Goal: Task Accomplishment & Management: Use online tool/utility

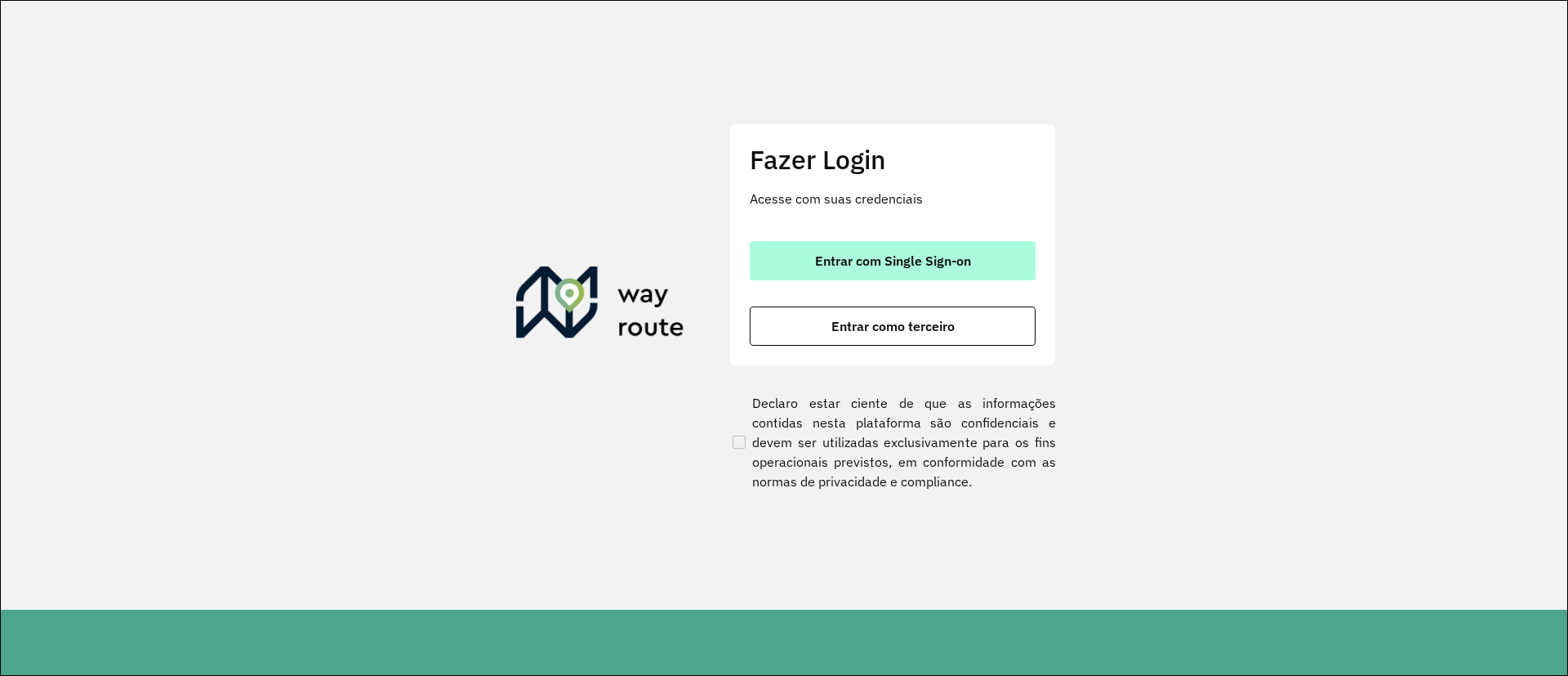
click at [848, 242] on button "Entrar com Single Sign-on" at bounding box center [892, 261] width 286 height 40
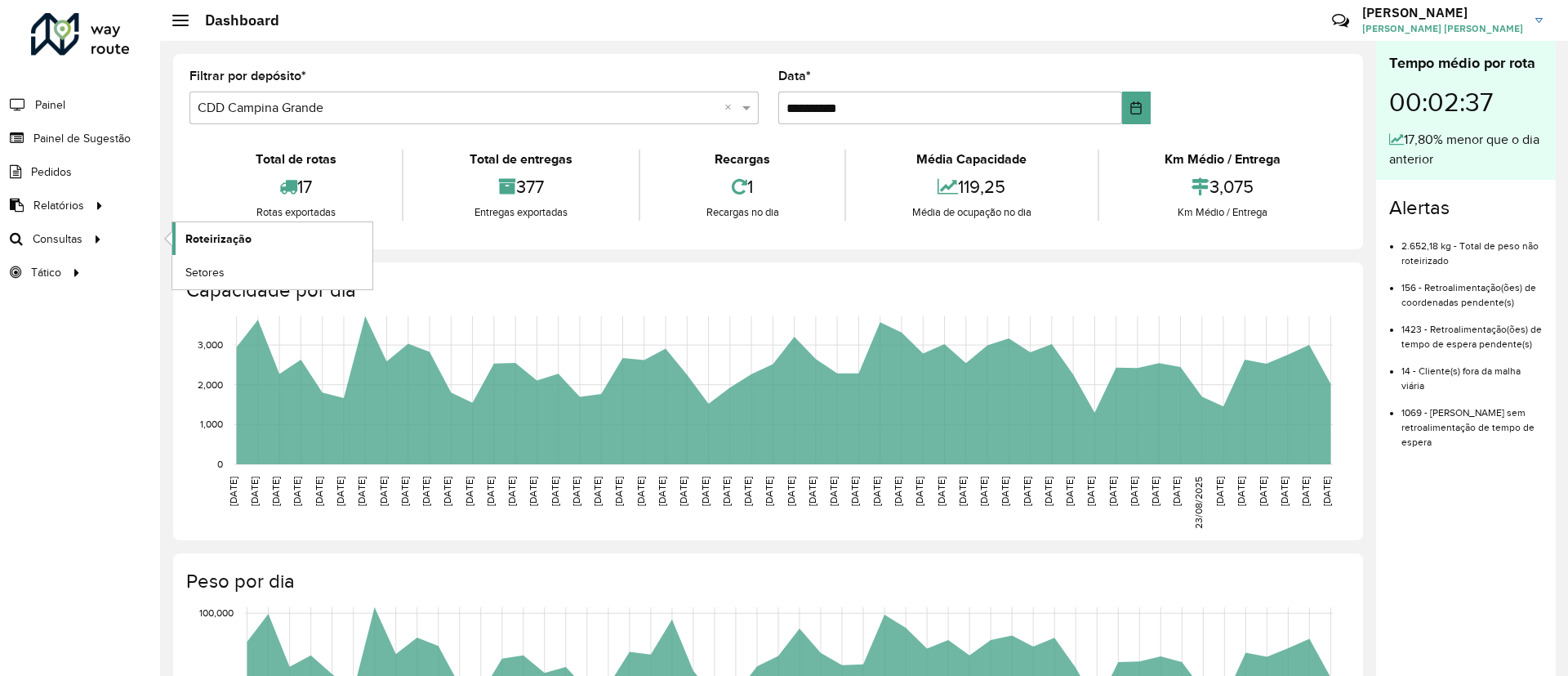
click at [232, 241] on span "Roteirização" at bounding box center [218, 238] width 66 height 17
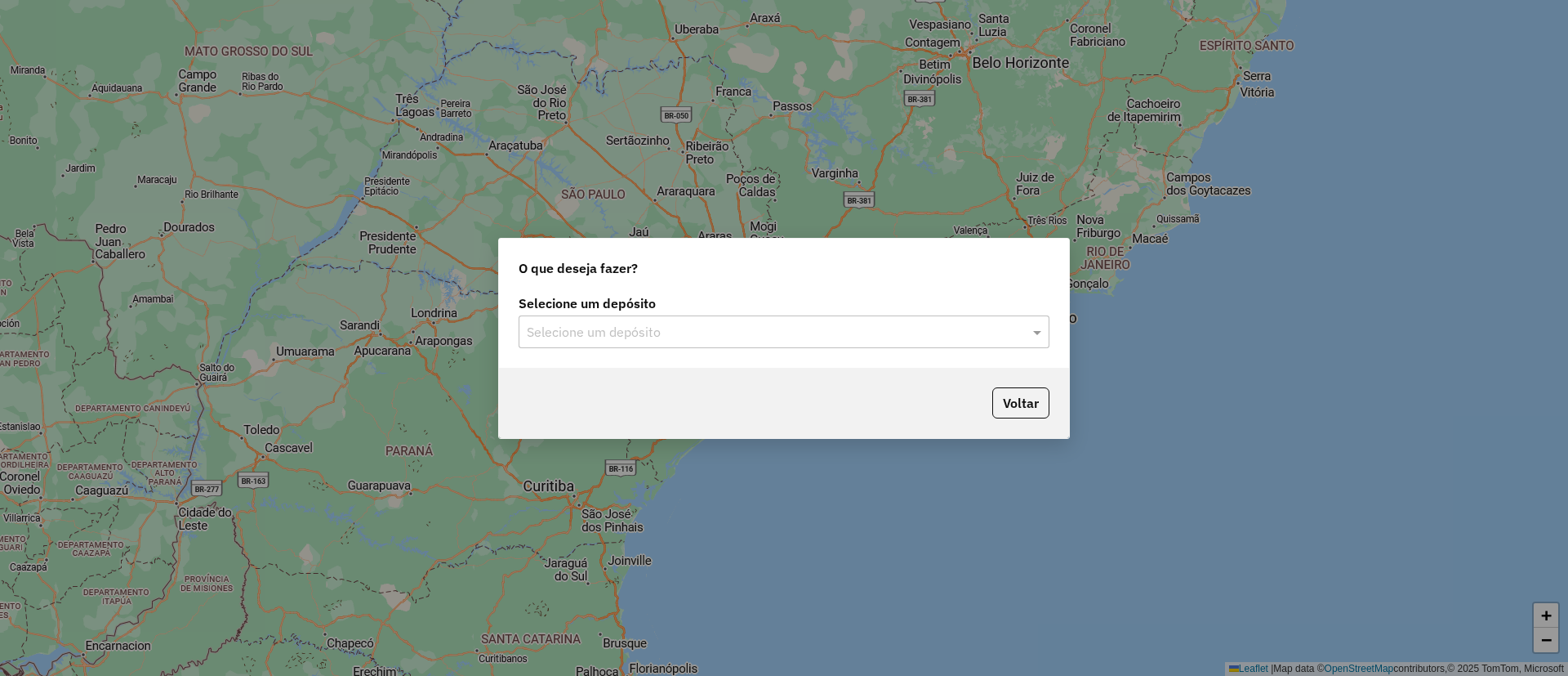
click at [649, 326] on input "text" at bounding box center [768, 333] width 482 height 20
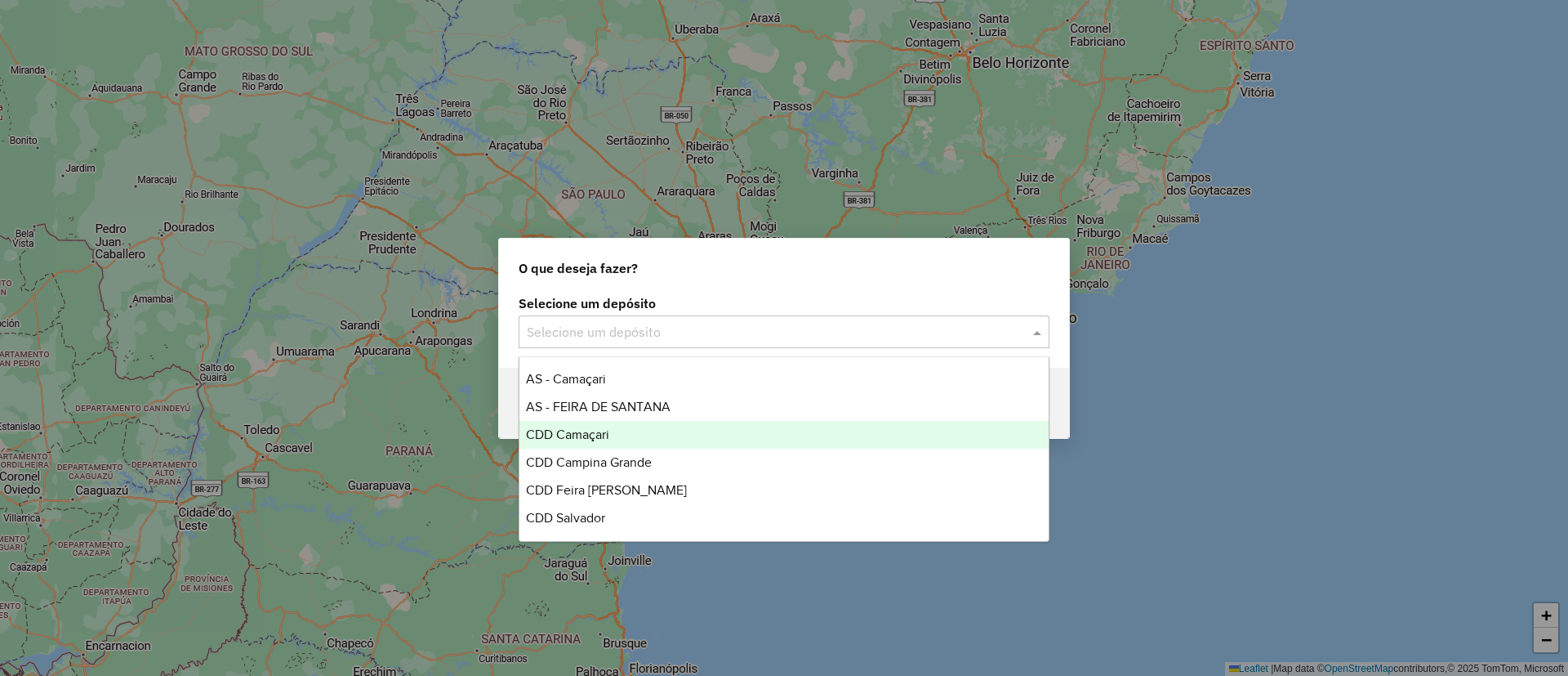
click at [695, 433] on div "CDD Camaçari" at bounding box center [784, 435] width 530 height 28
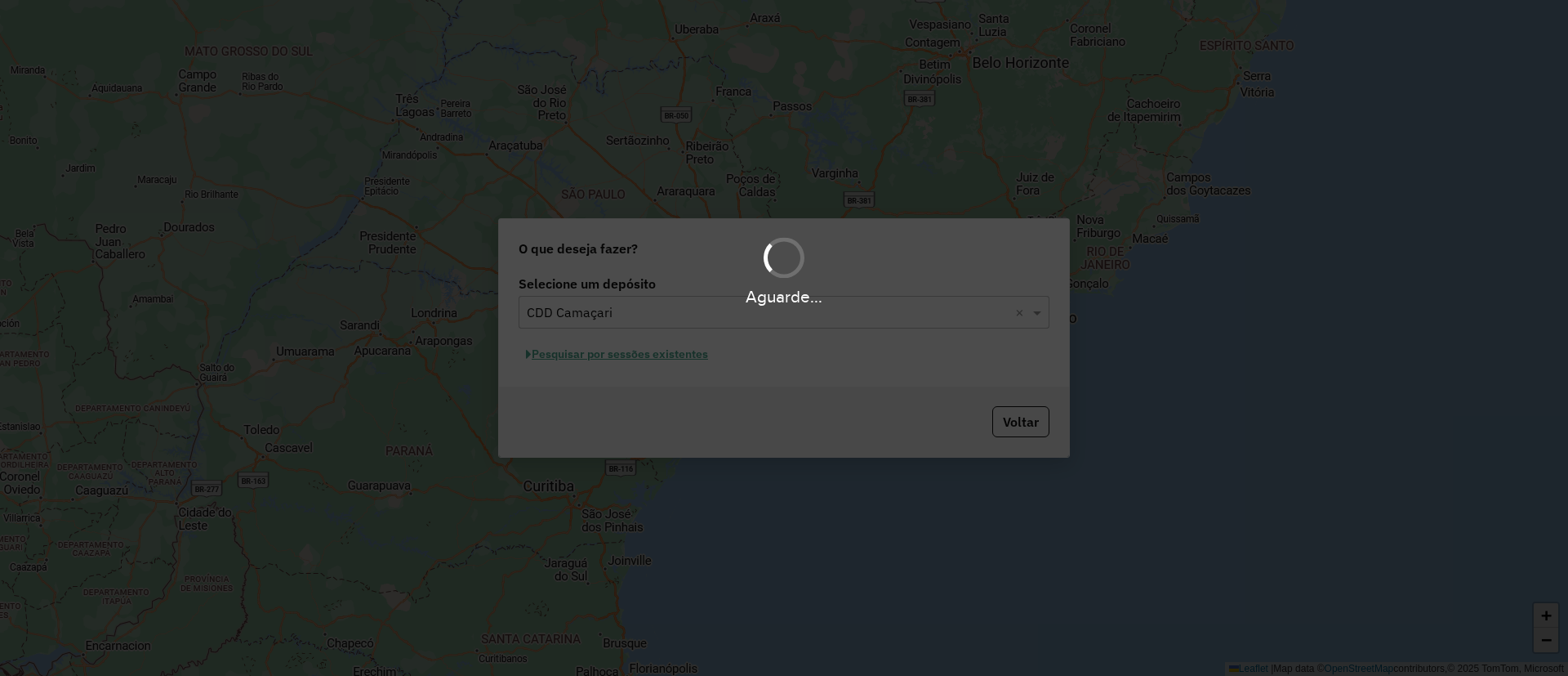
click at [631, 367] on div "Aguarde..." at bounding box center [784, 338] width 1568 height 676
click at [638, 359] on div "Aguarde..." at bounding box center [784, 338] width 1568 height 676
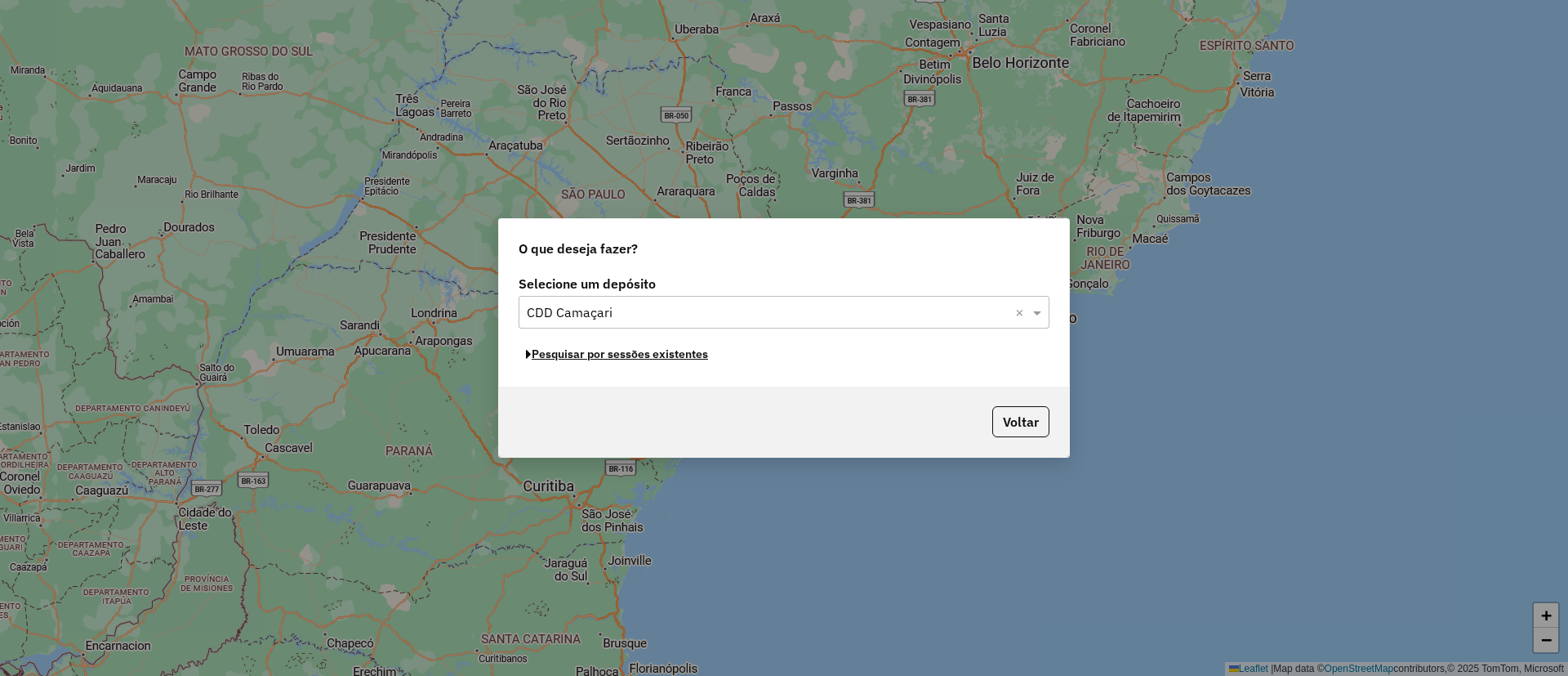
click at [638, 359] on button "Pesquisar por sessões existentes" at bounding box center [617, 355] width 197 height 26
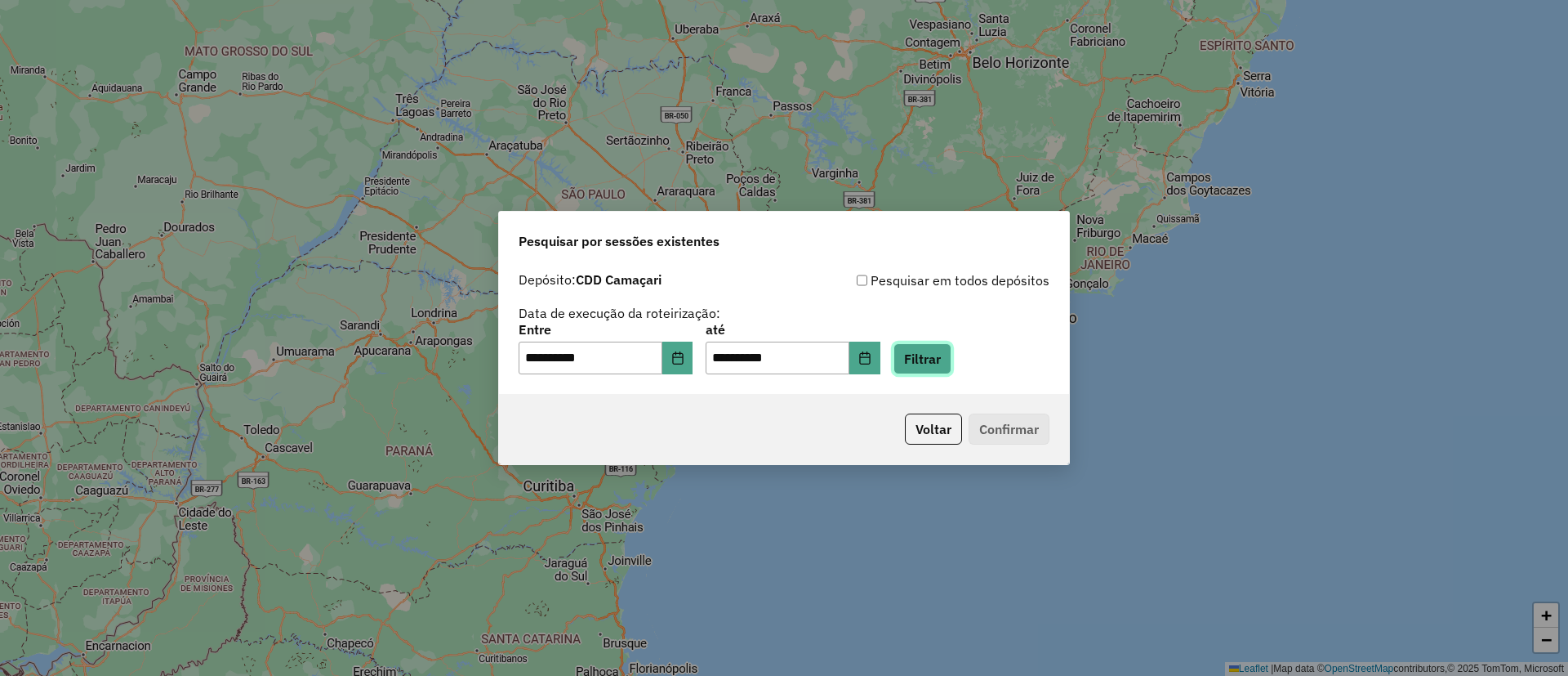
click at [951, 352] on button "Filtrar" at bounding box center [923, 358] width 58 height 31
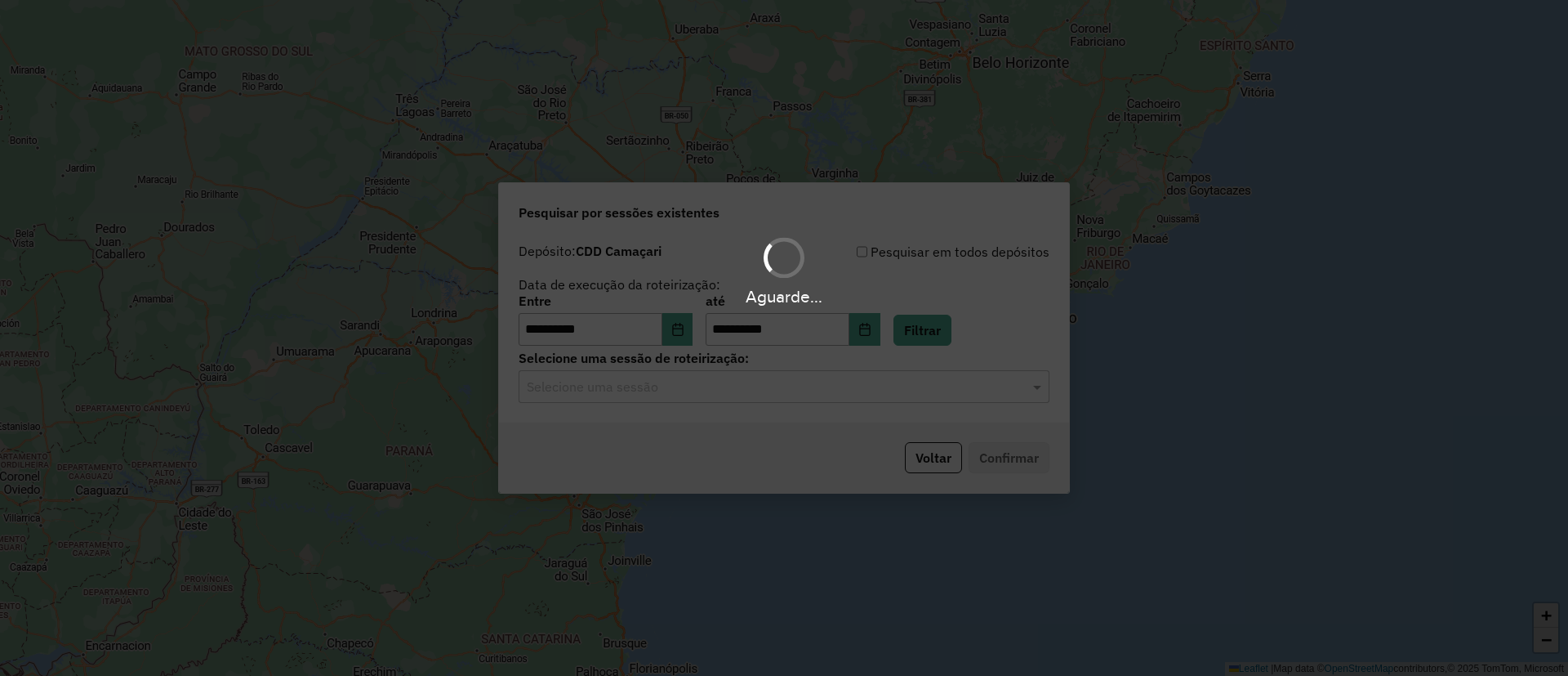
click at [686, 394] on div "Aguarde..." at bounding box center [784, 338] width 1568 height 676
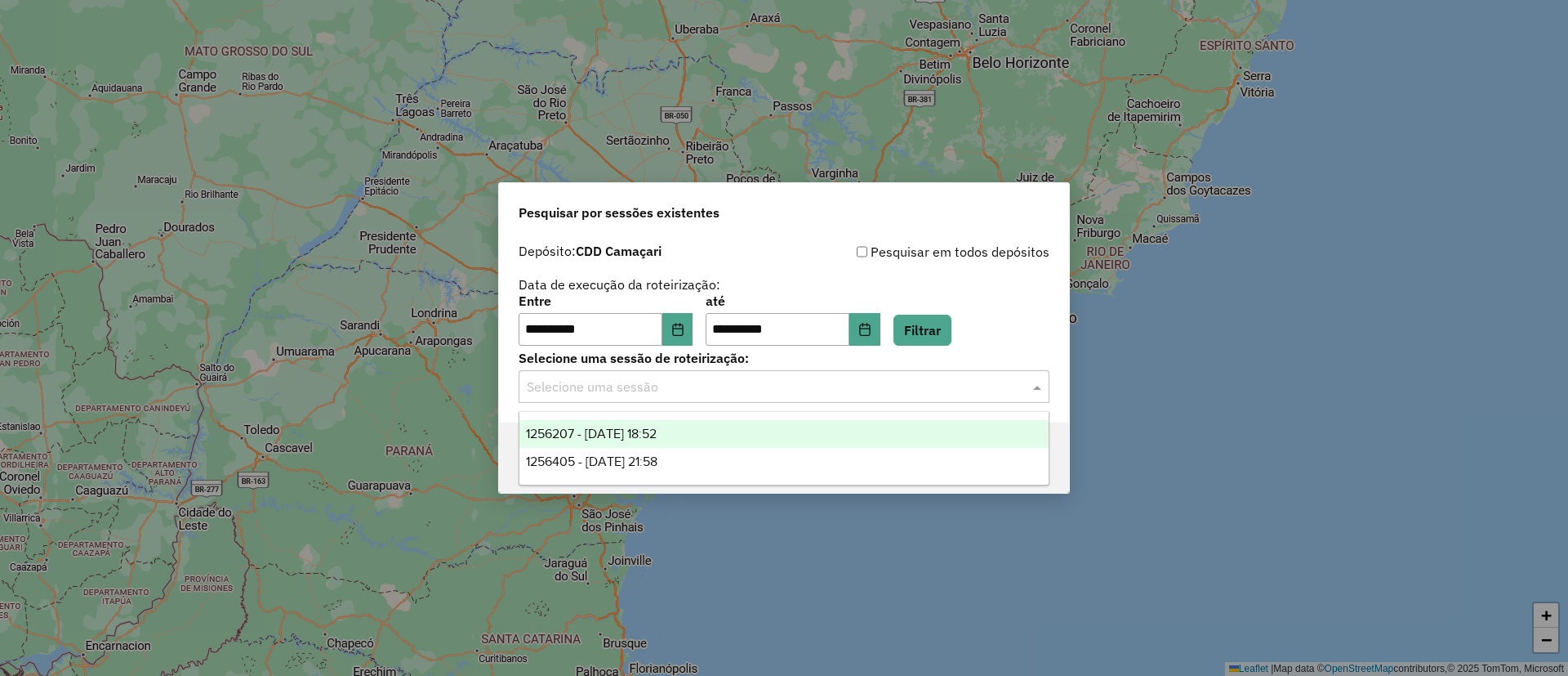
click at [686, 394] on input "text" at bounding box center [768, 387] width 482 height 20
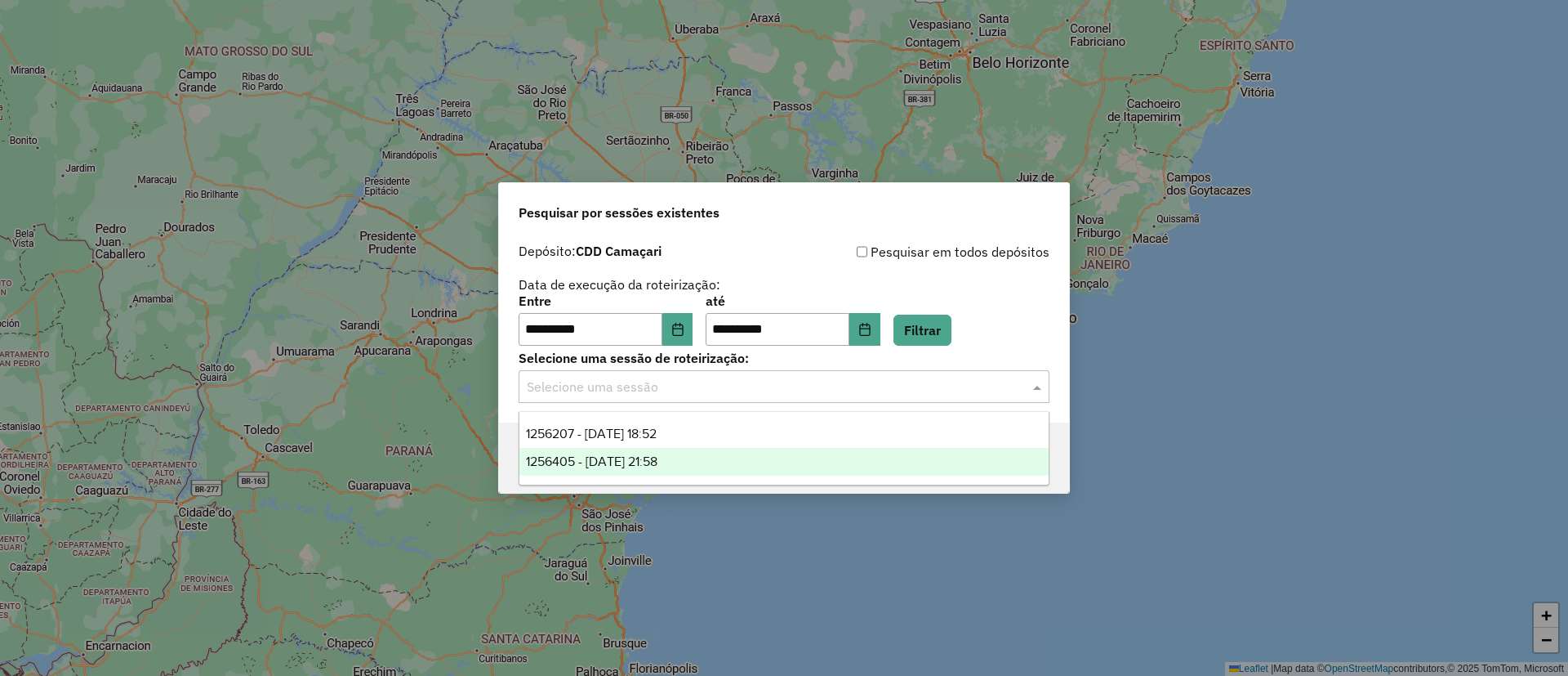
click at [713, 459] on div "1256405 - [DATE] 21:58" at bounding box center [784, 462] width 530 height 28
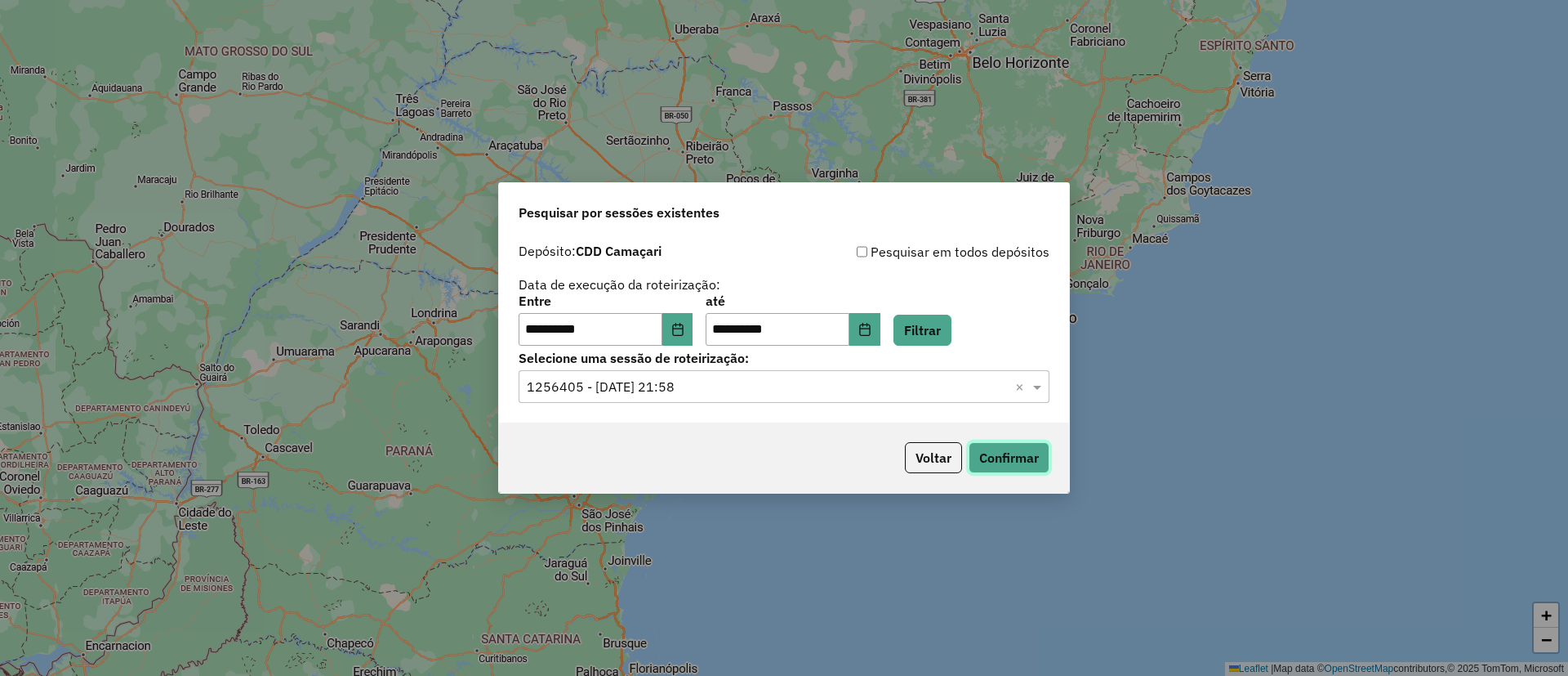
click at [988, 454] on button "Confirmar" at bounding box center [1010, 457] width 81 height 31
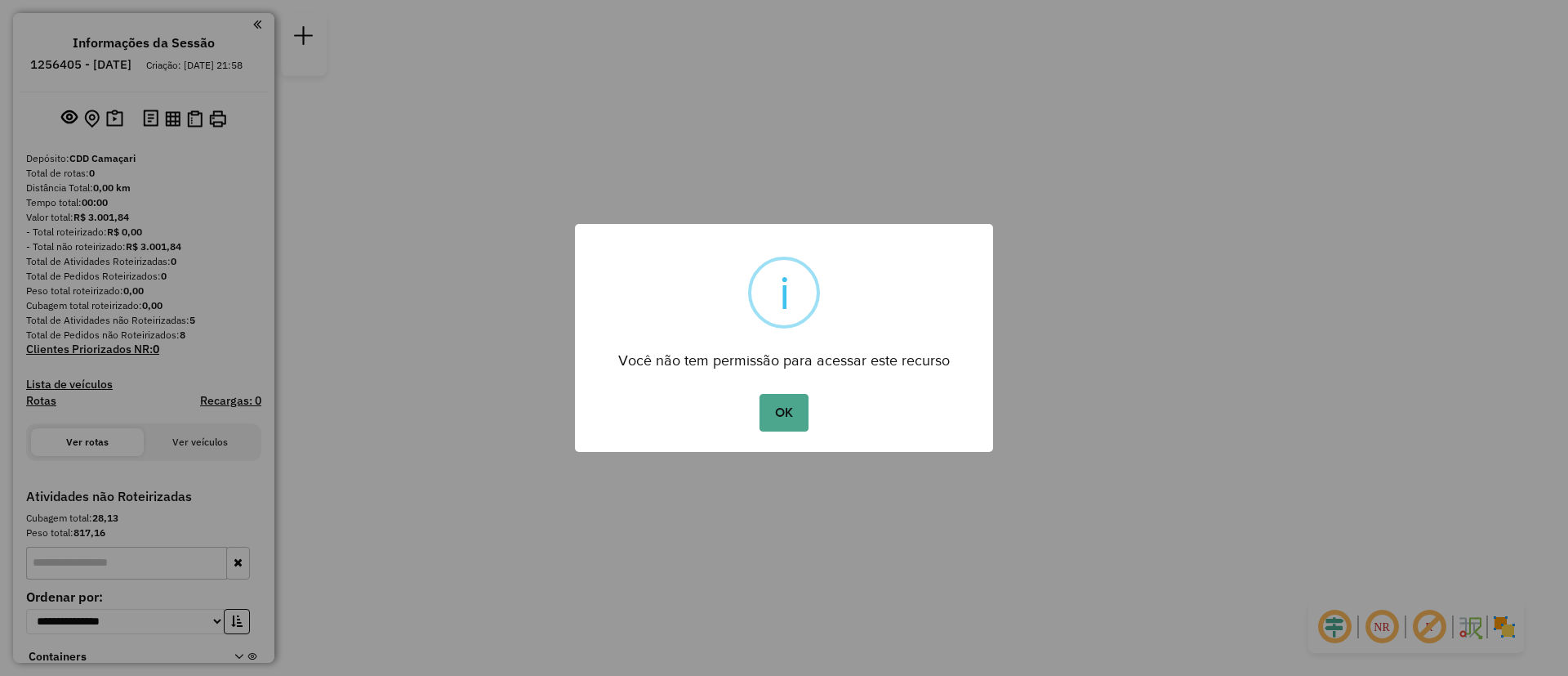
click at [760, 394] on button "OK" at bounding box center [784, 413] width 48 height 38
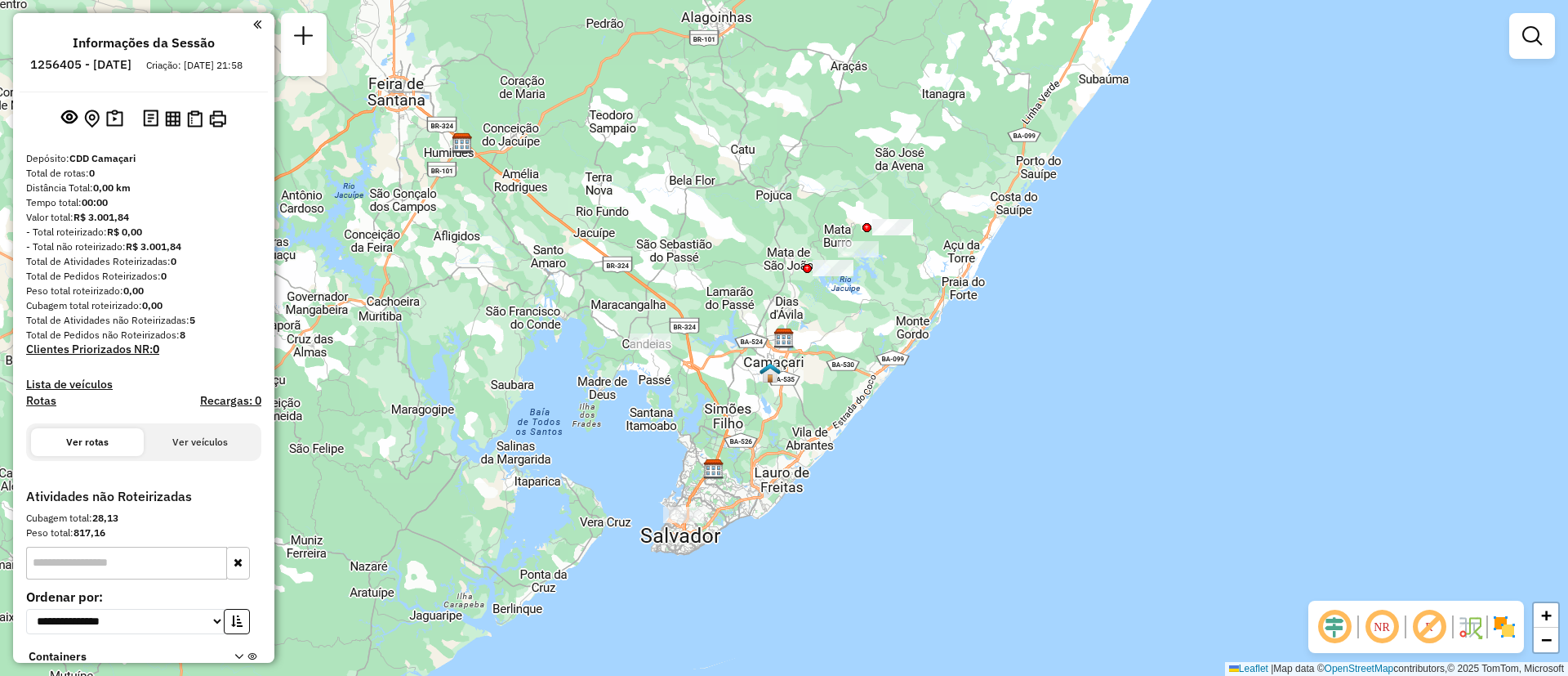
click at [795, 226] on div "Janela de atendimento Grade de atendimento Capacidade Transportadoras Veículos …" at bounding box center [784, 338] width 1568 height 676
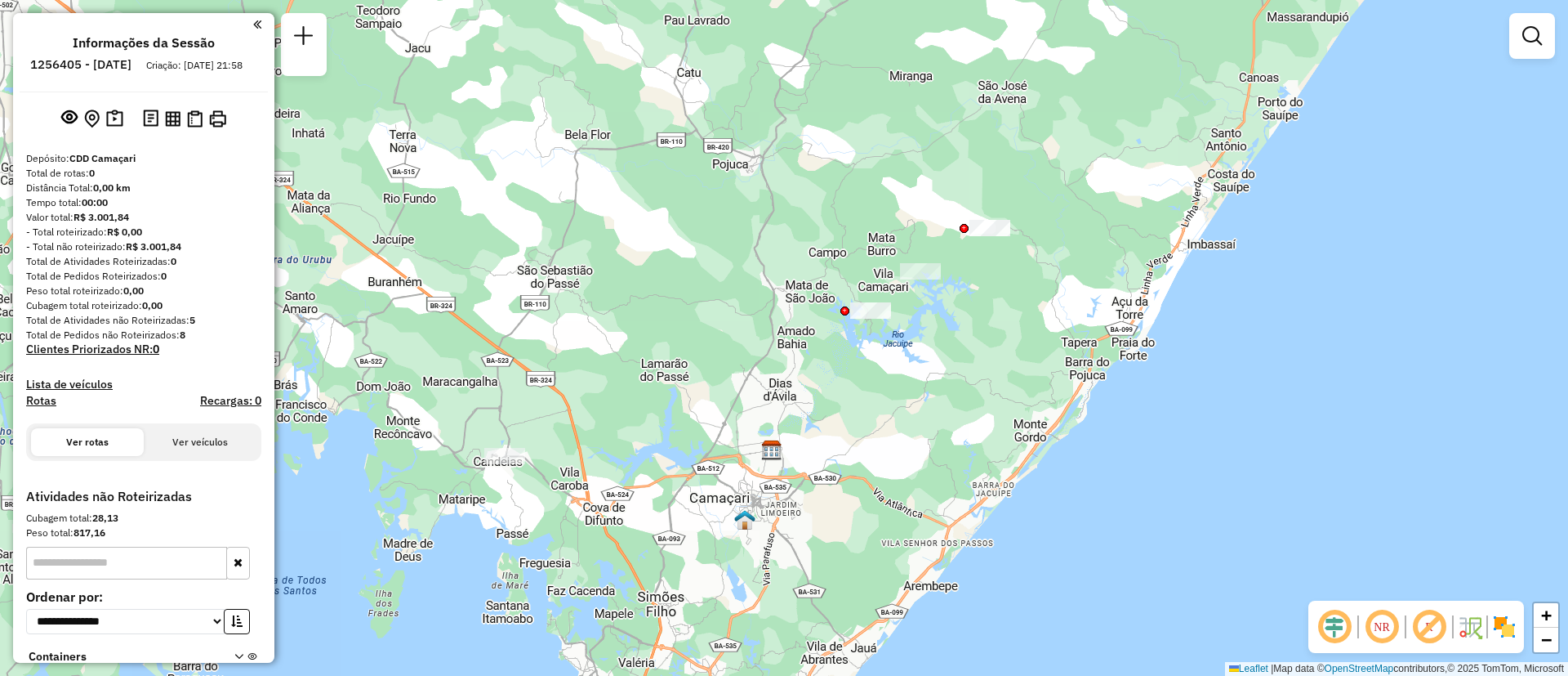
click at [795, 226] on div "Janela de atendimento Grade de atendimento Capacidade Transportadoras Veículos …" at bounding box center [784, 338] width 1568 height 676
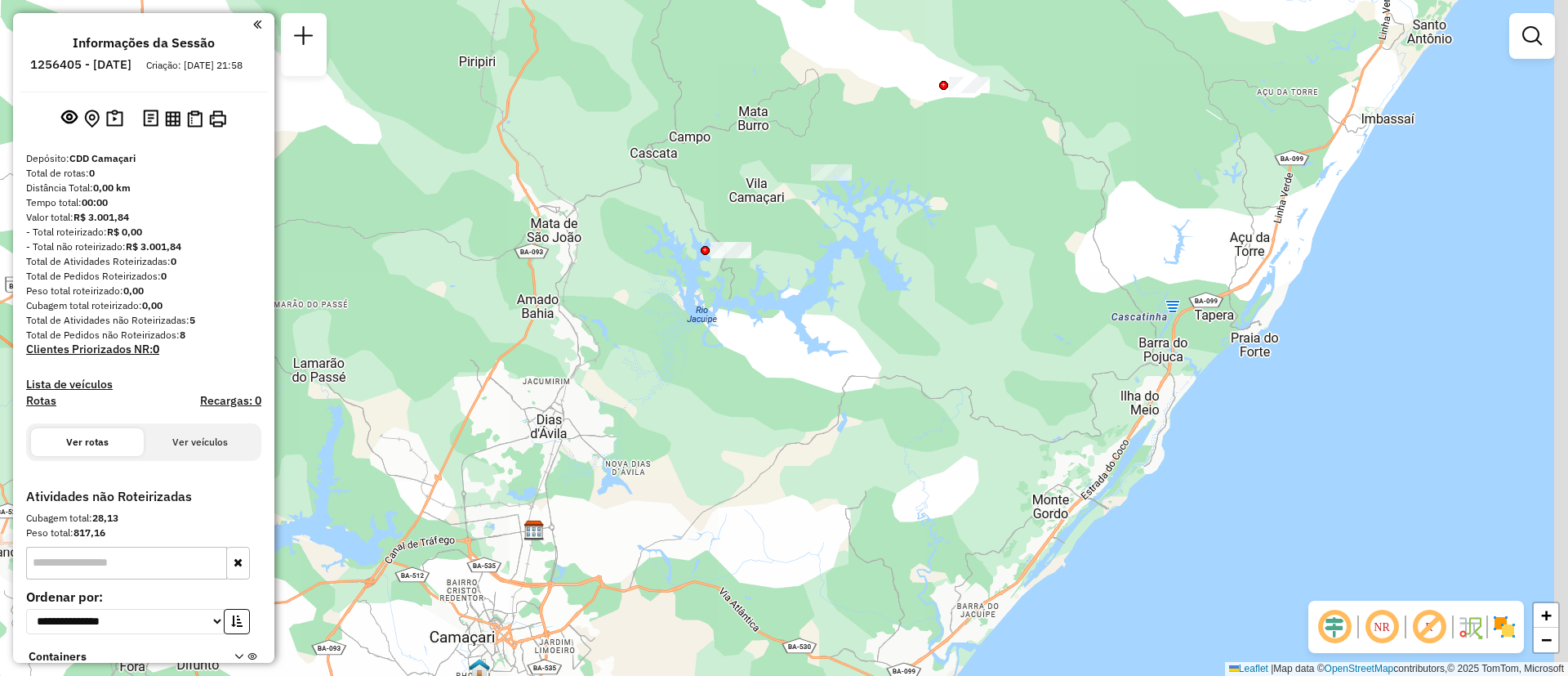
drag, startPoint x: 849, startPoint y: 236, endPoint x: 685, endPoint y: 159, distance: 181.2
click at [677, 99] on div "Janela de atendimento Grade de atendimento Capacidade Transportadoras Veículos …" at bounding box center [784, 338] width 1568 height 676
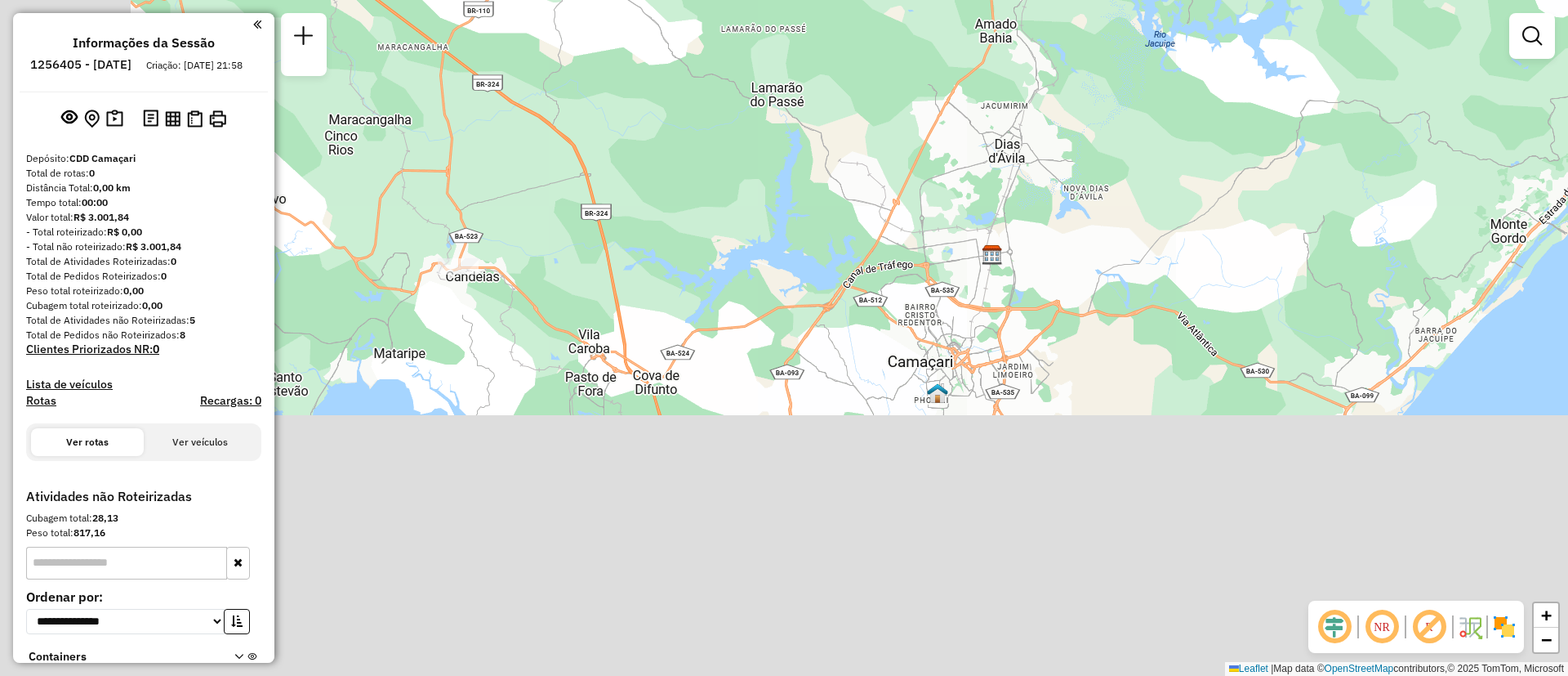
drag, startPoint x: 593, startPoint y: 427, endPoint x: 949, endPoint y: 205, distance: 419.5
click at [949, 205] on div "Janela de atendimento Grade de atendimento Capacidade Transportadoras Veículos …" at bounding box center [784, 338] width 1568 height 676
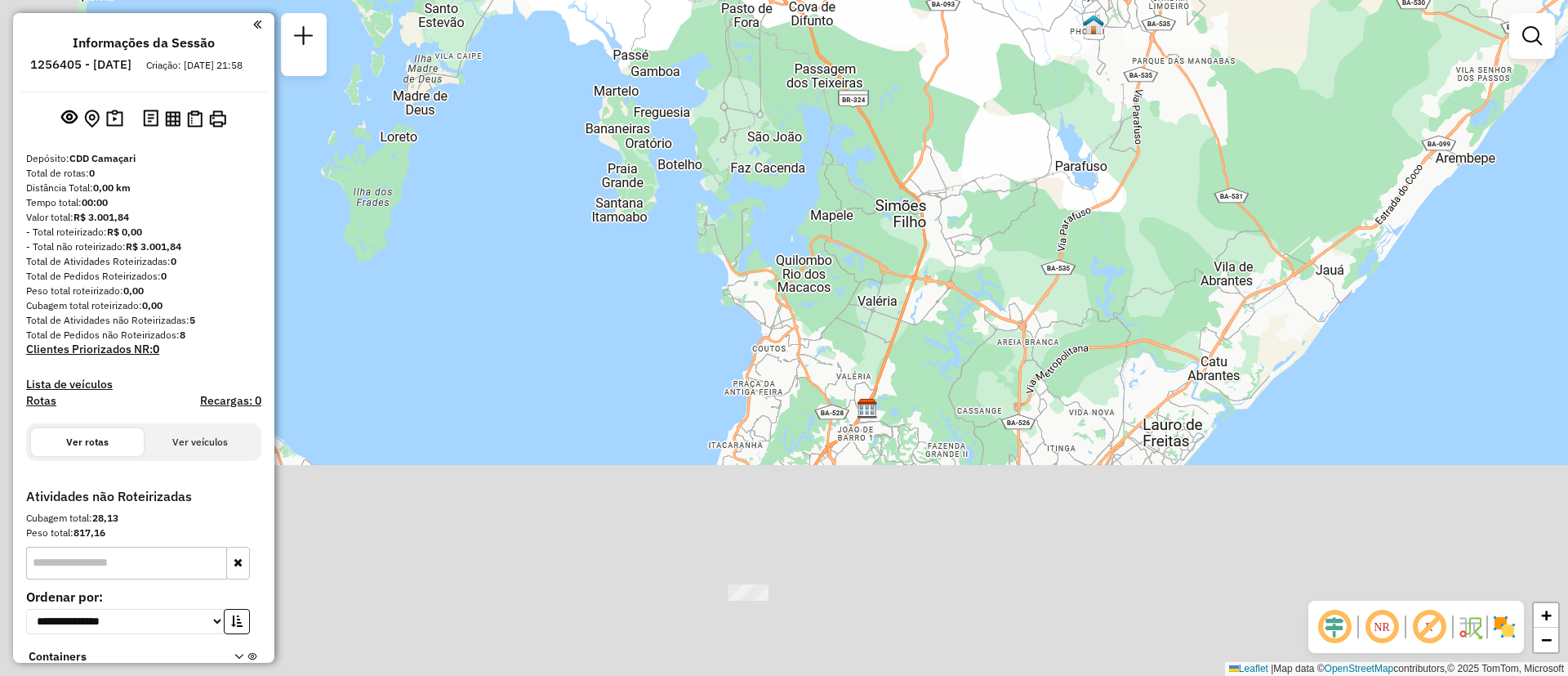
drag, startPoint x: 704, startPoint y: 400, endPoint x: 765, endPoint y: 252, distance: 160.1
click at [765, 252] on div "Janela de atendimento Grade de atendimento Capacidade Transportadoras Veículos …" at bounding box center [784, 338] width 1568 height 676
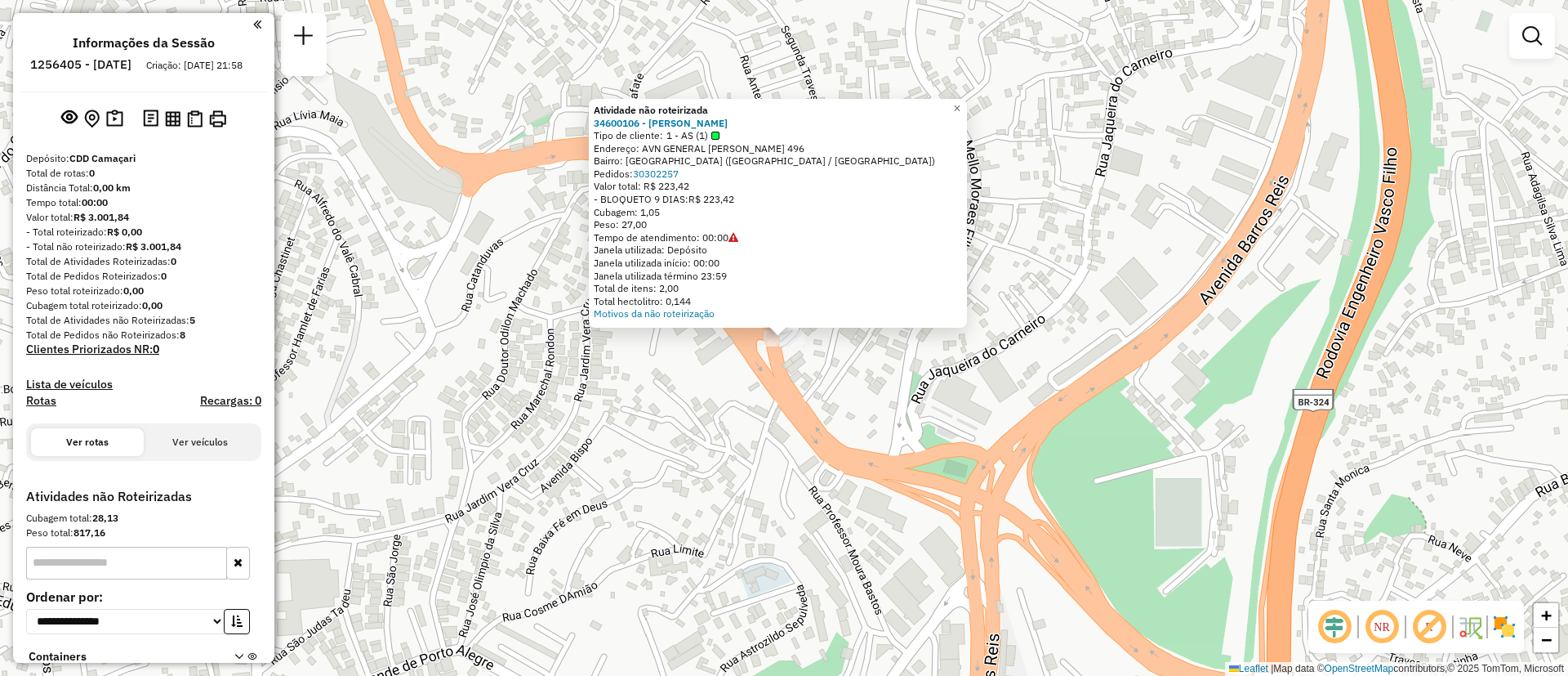
click at [1203, 215] on div "Atividade não roteirizada 34600106 - MERCANTIL RODRIGUES Tipo de cliente: 1 - A…" at bounding box center [784, 338] width 1568 height 676
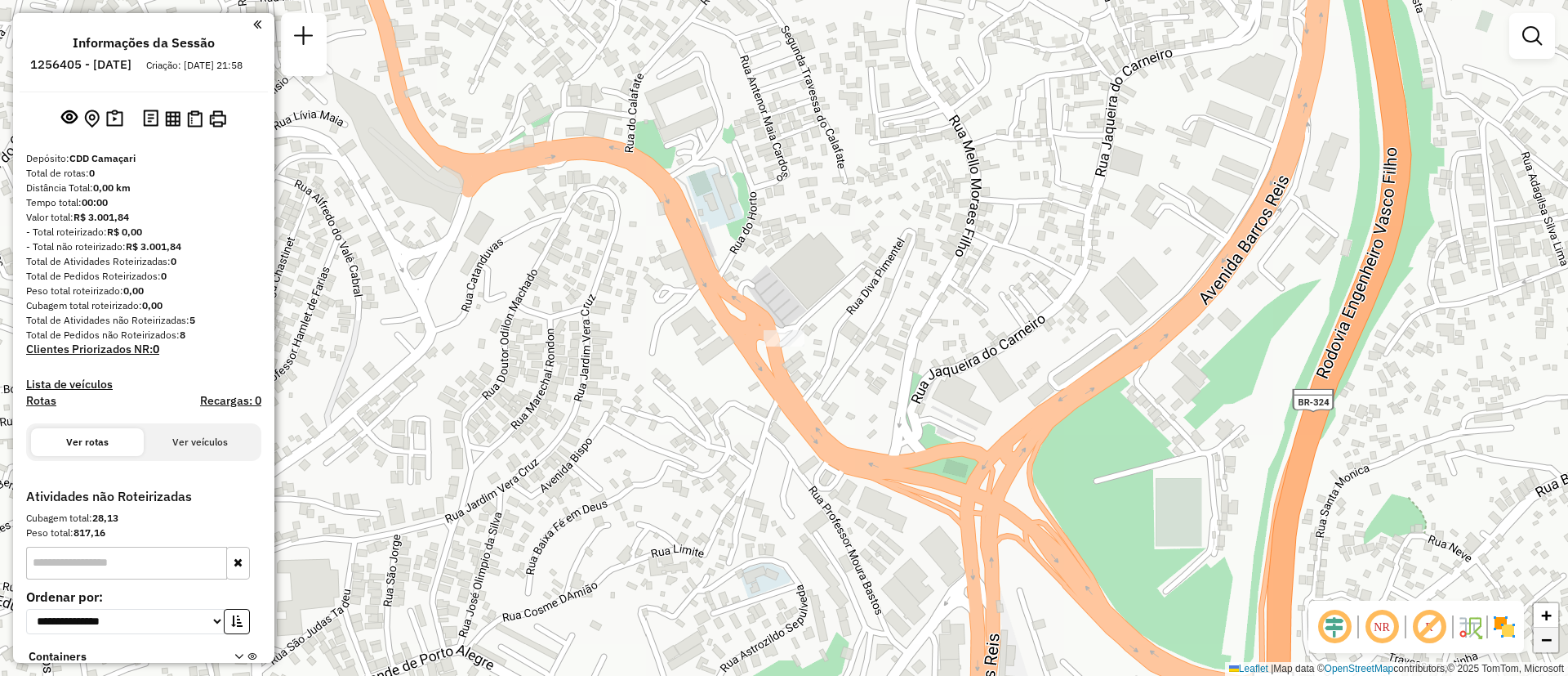
click at [1538, 634] on link "−" at bounding box center [1546, 639] width 25 height 25
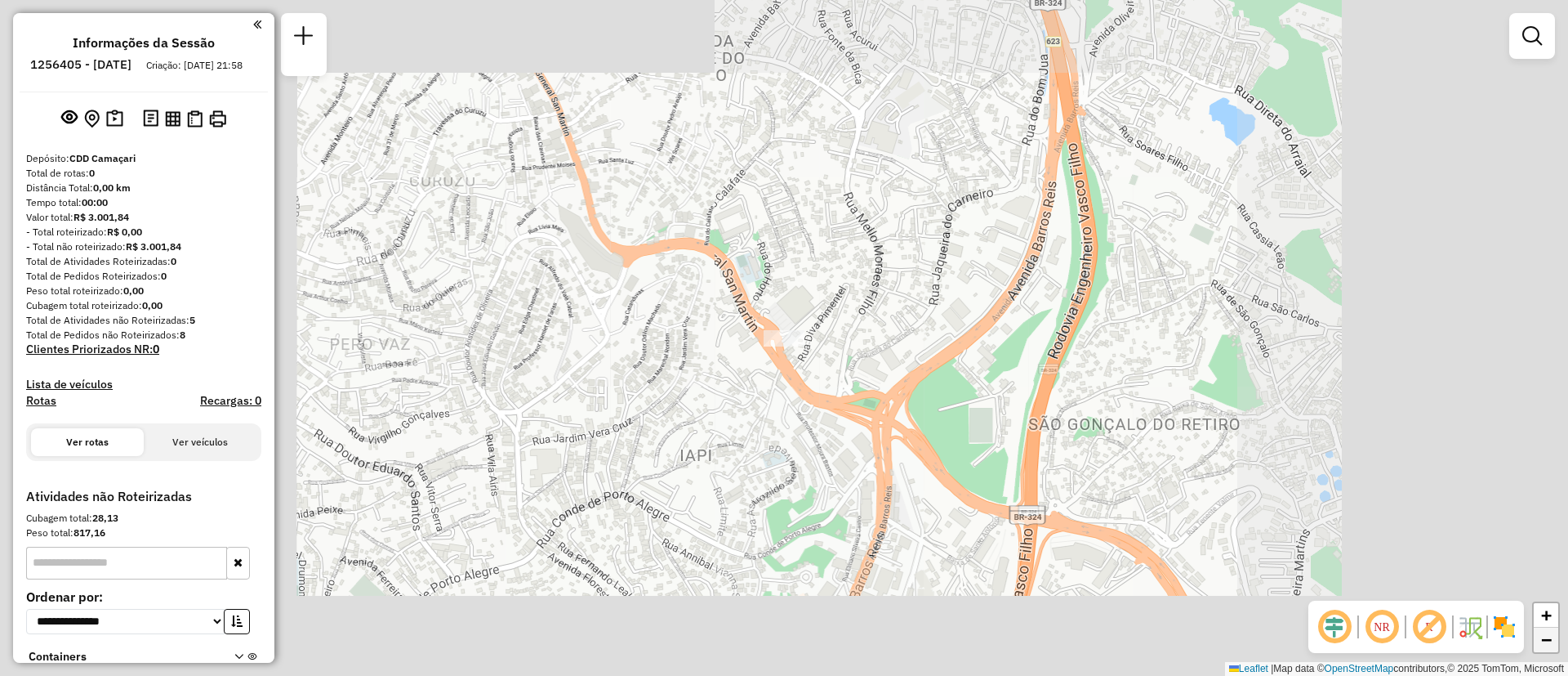
click at [1538, 634] on link "−" at bounding box center [1546, 639] width 25 height 25
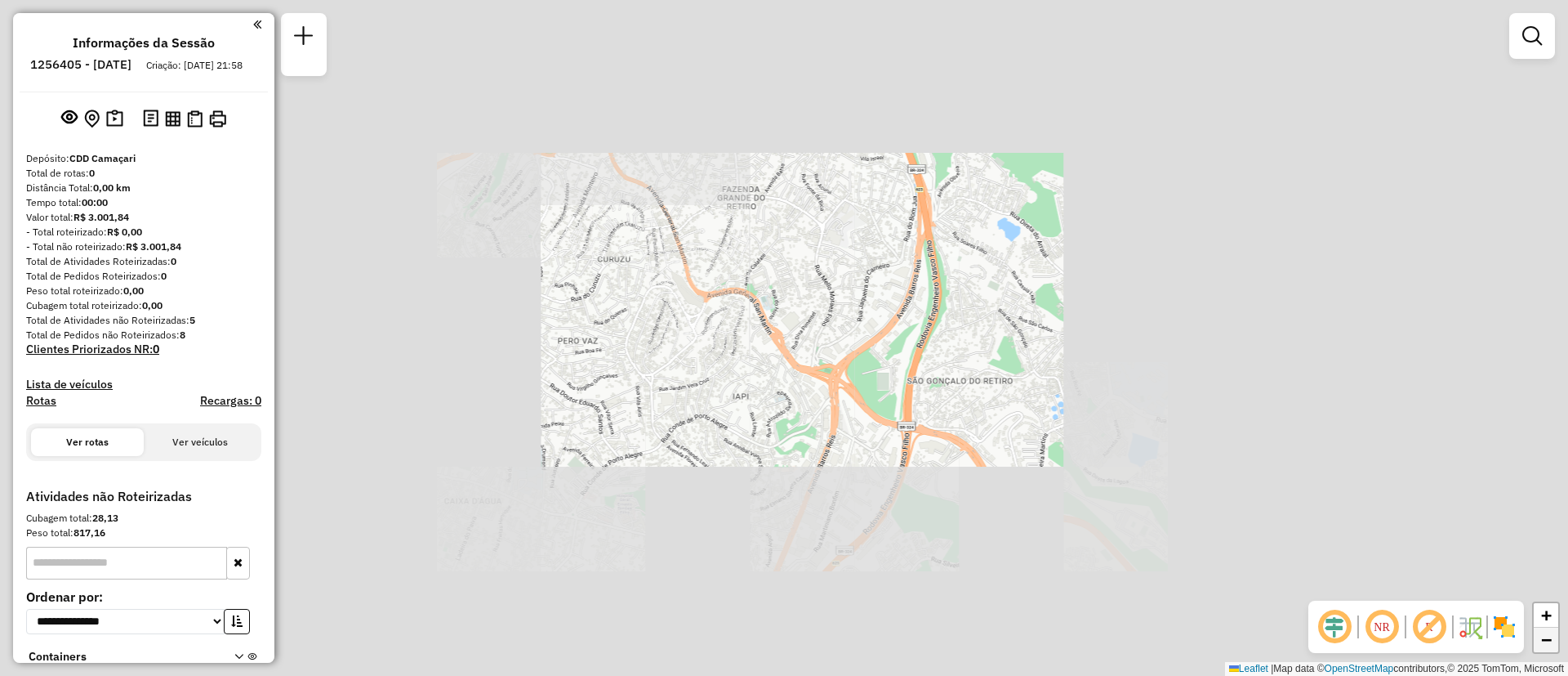
click at [1538, 634] on link "−" at bounding box center [1546, 639] width 25 height 25
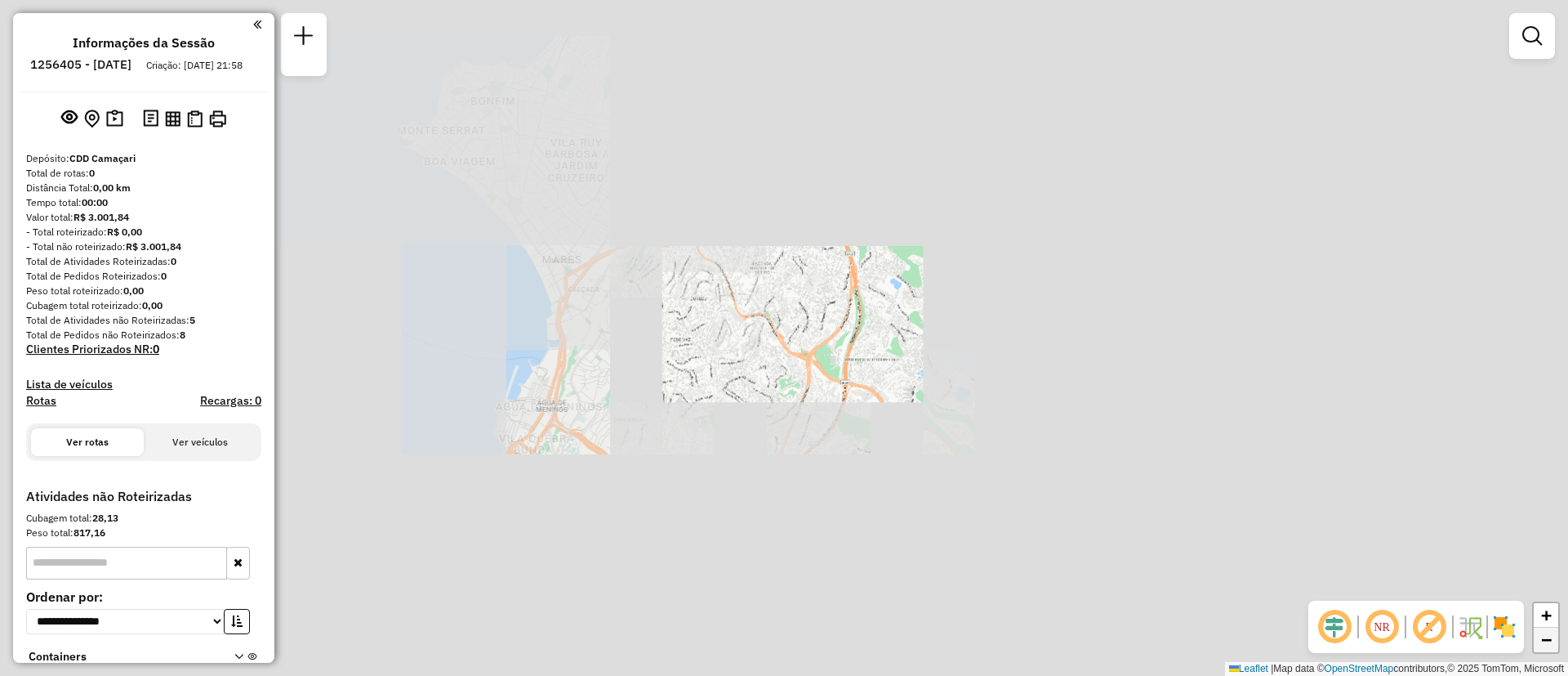
click at [1538, 634] on link "−" at bounding box center [1546, 639] width 25 height 25
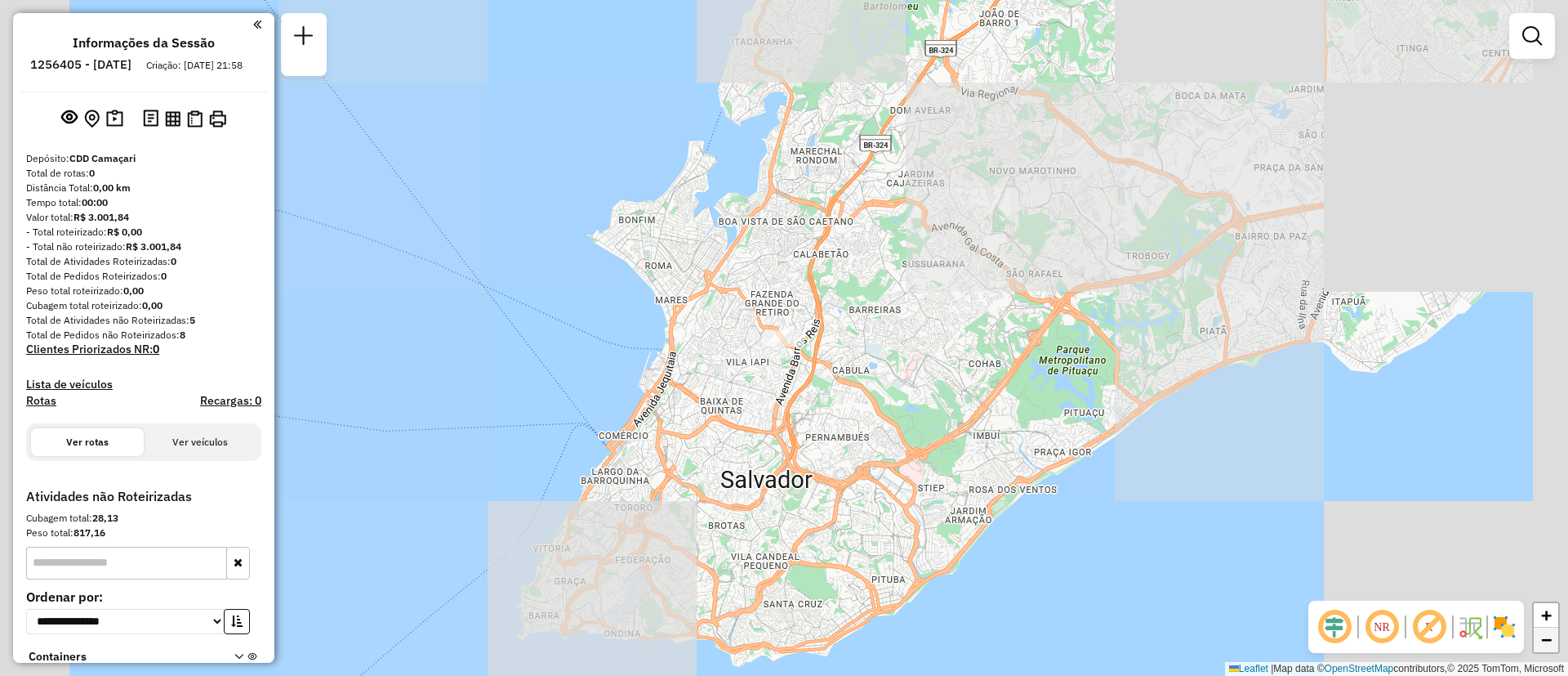
click at [1538, 634] on link "−" at bounding box center [1546, 639] width 25 height 25
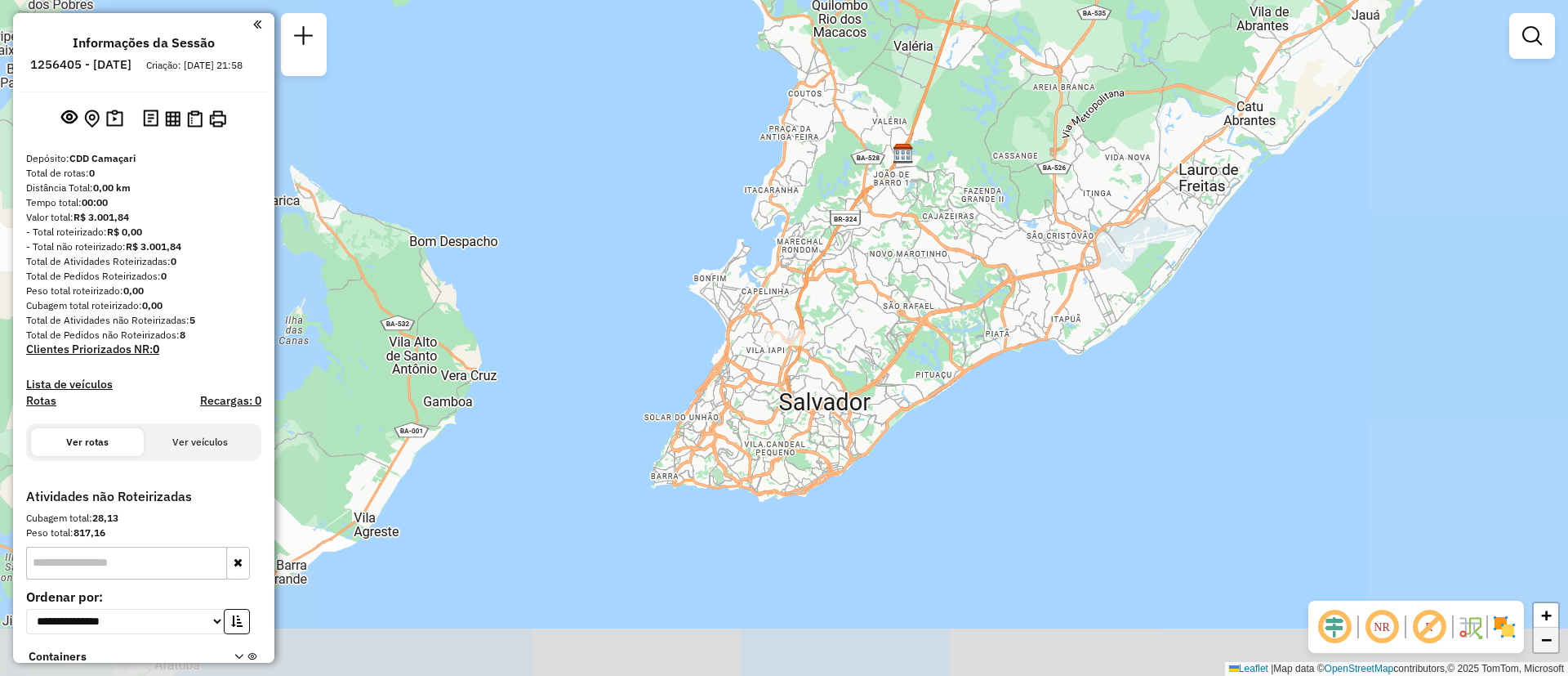
click at [1538, 634] on link "−" at bounding box center [1546, 639] width 25 height 25
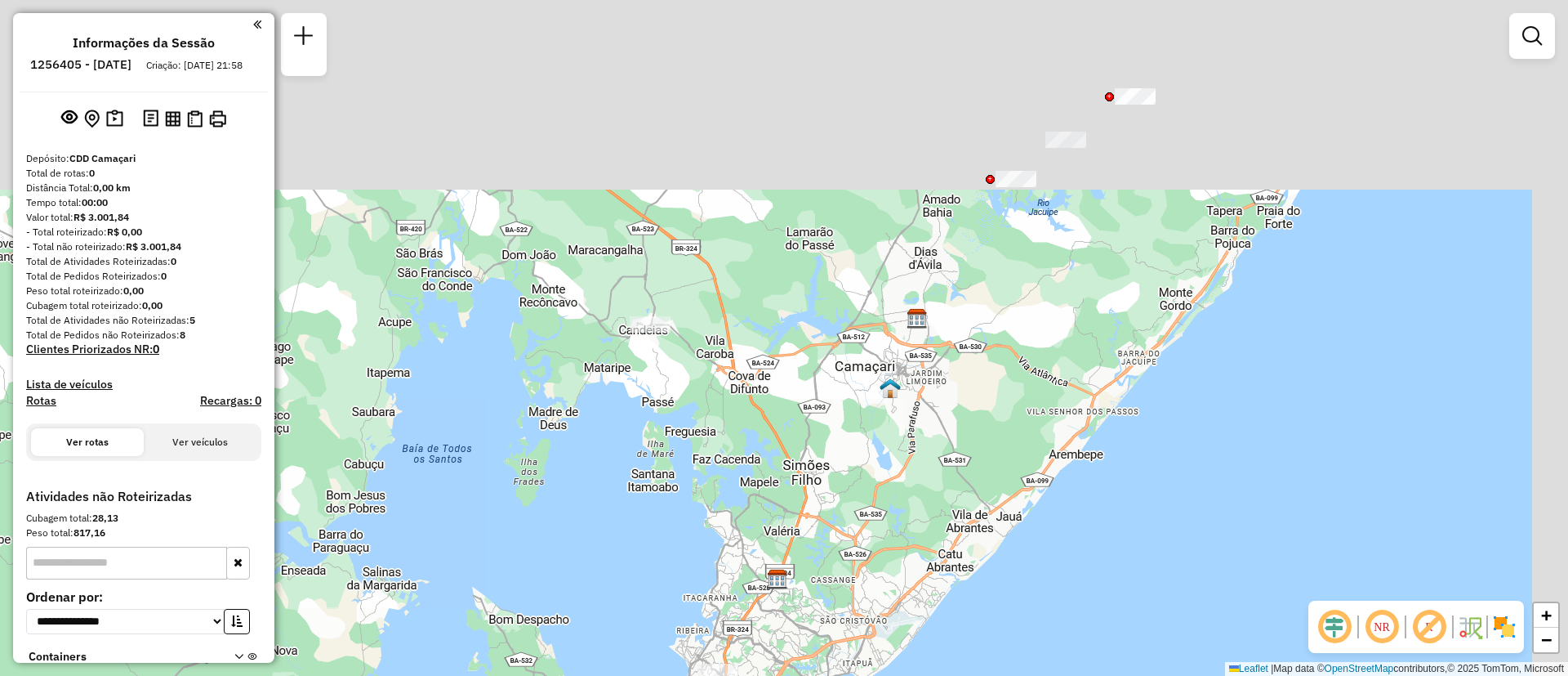
drag, startPoint x: 1021, startPoint y: 59, endPoint x: 939, endPoint y: 531, distance: 479.1
click at [939, 531] on div "Janela de atendimento Grade de atendimento Capacidade Transportadoras Veículos …" at bounding box center [784, 338] width 1568 height 676
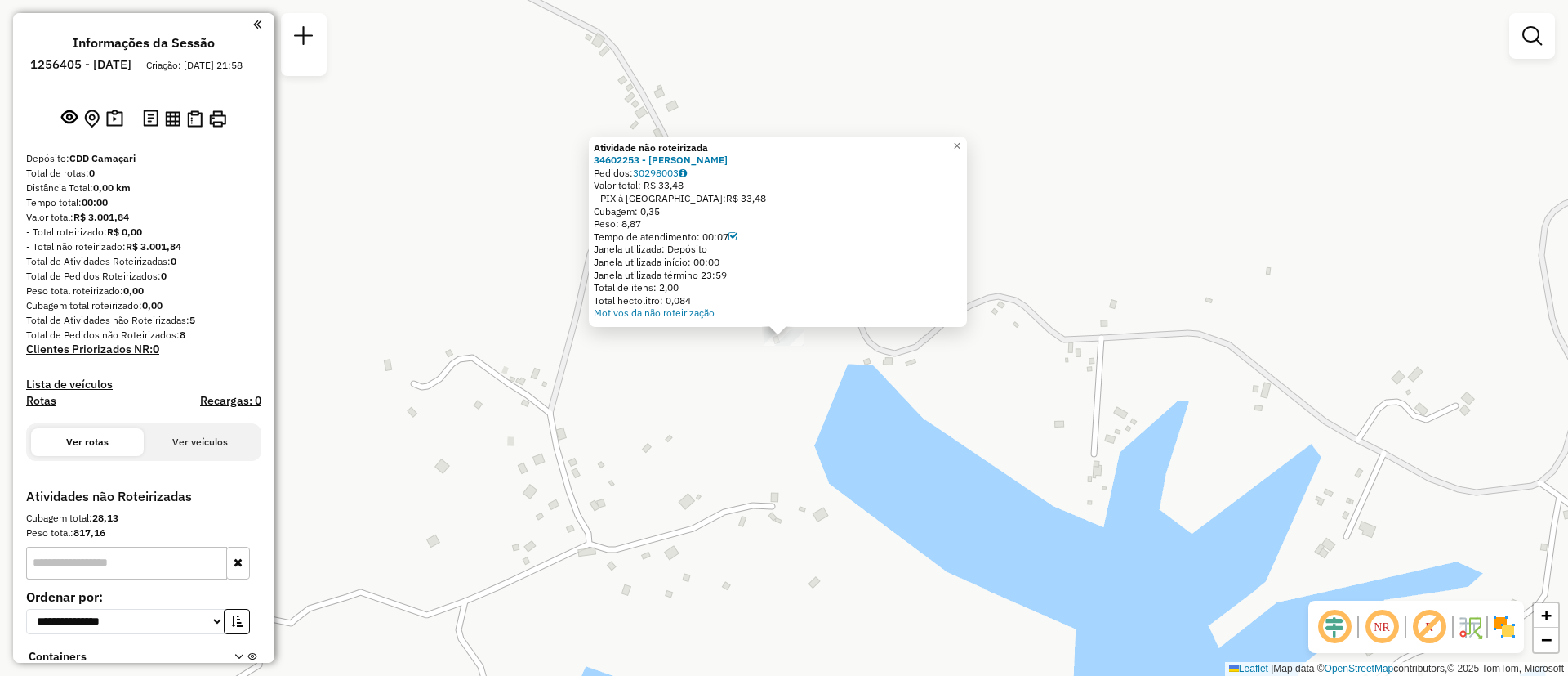
click at [1236, 471] on div "Atividade não roteirizada 34602253 - TARCISIO ALMEIDA Pedidos: 30298003 Valor t…" at bounding box center [784, 338] width 1568 height 676
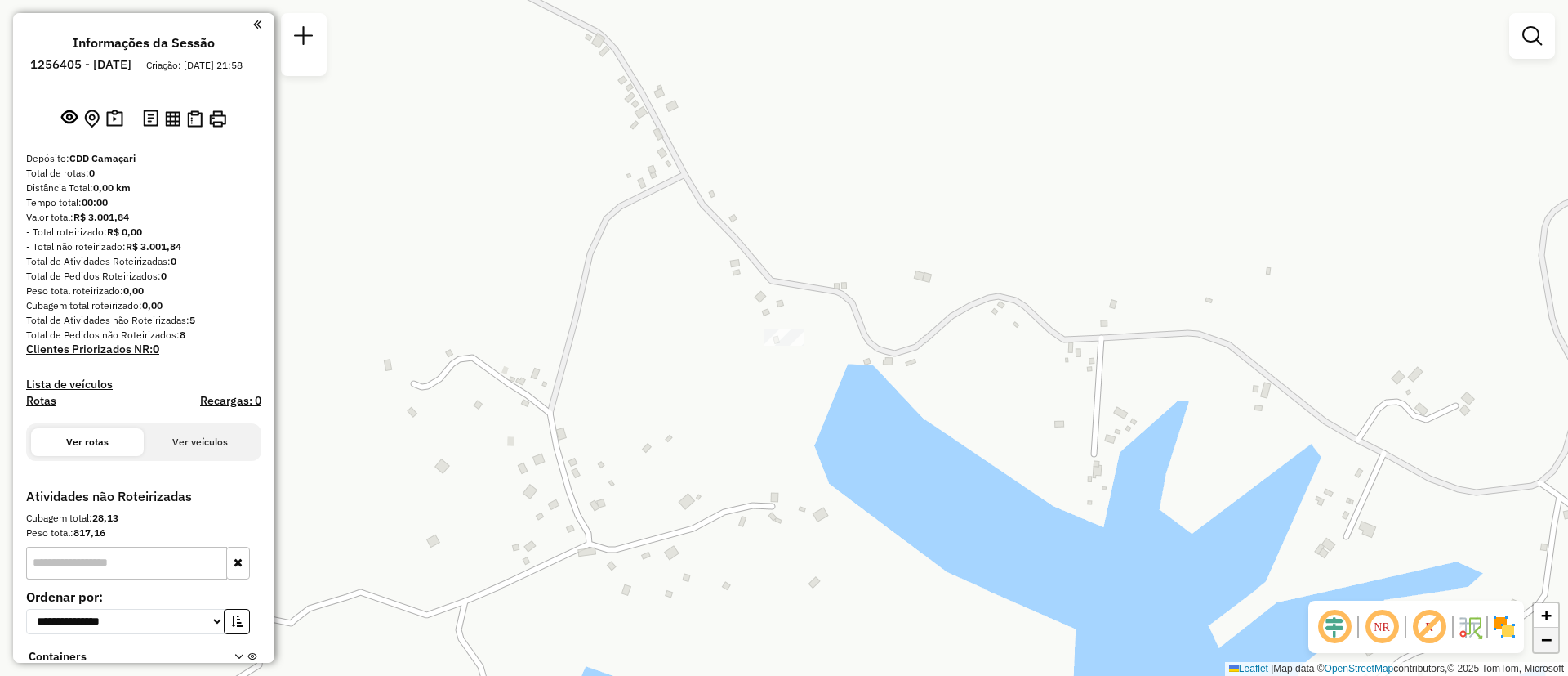
click at [1537, 640] on link "−" at bounding box center [1546, 639] width 25 height 25
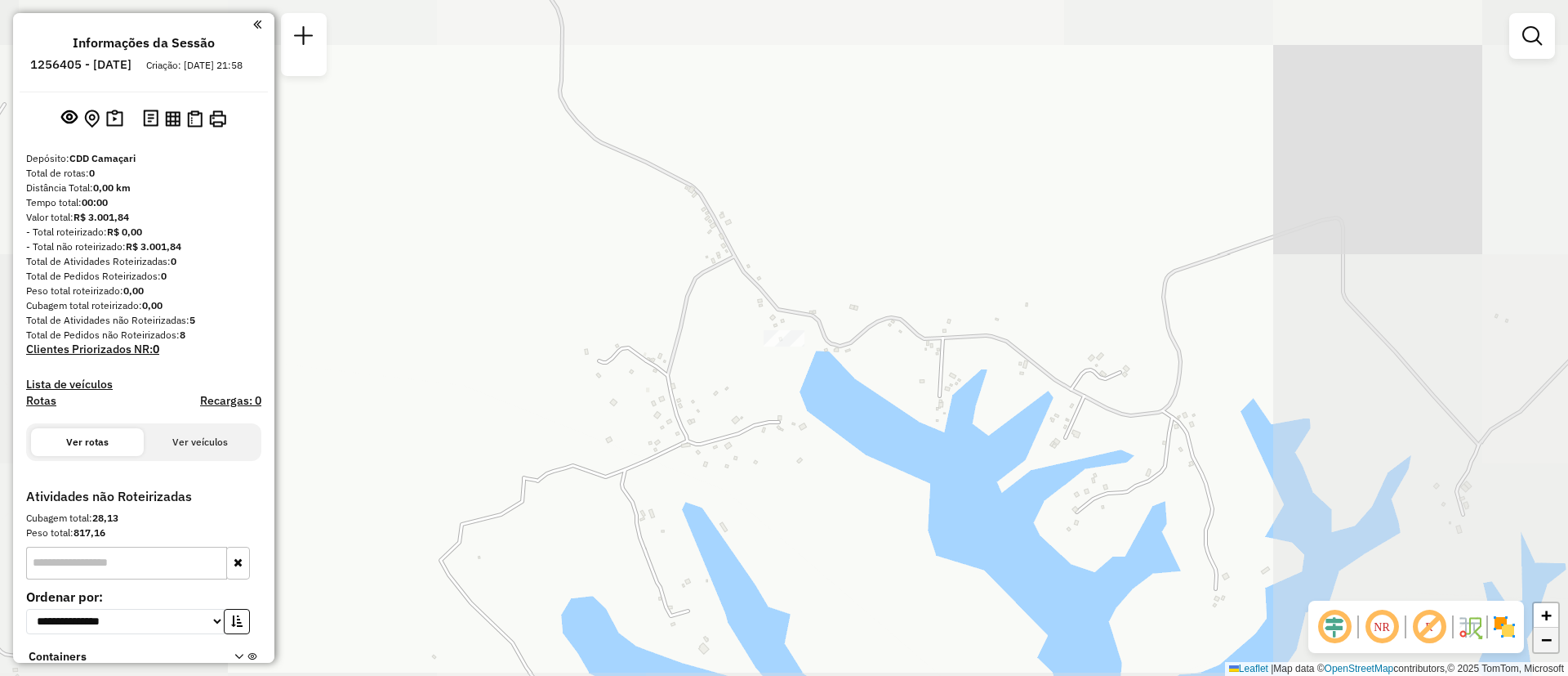
click at [1541, 640] on span "−" at bounding box center [1546, 639] width 11 height 21
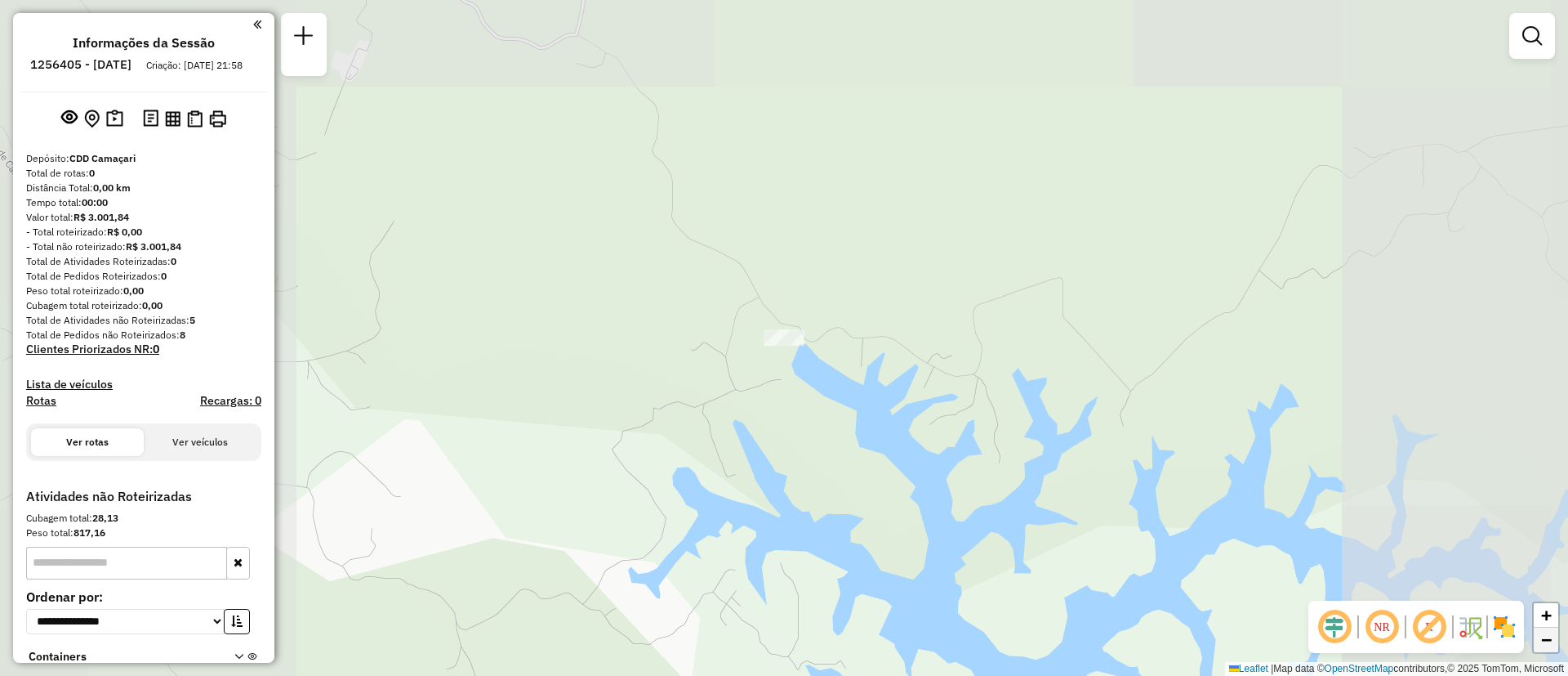
click at [1541, 640] on span "−" at bounding box center [1546, 639] width 11 height 21
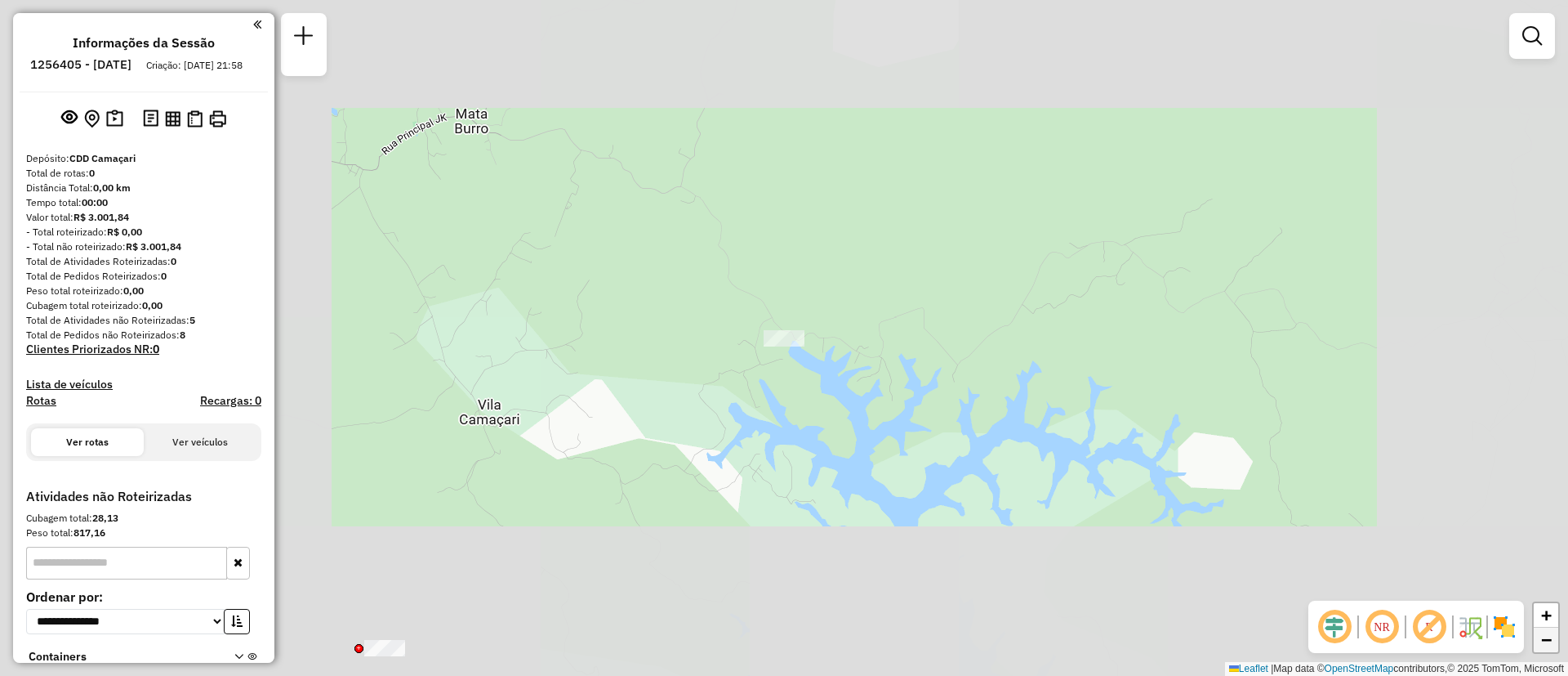
click at [1541, 640] on span "−" at bounding box center [1546, 639] width 11 height 21
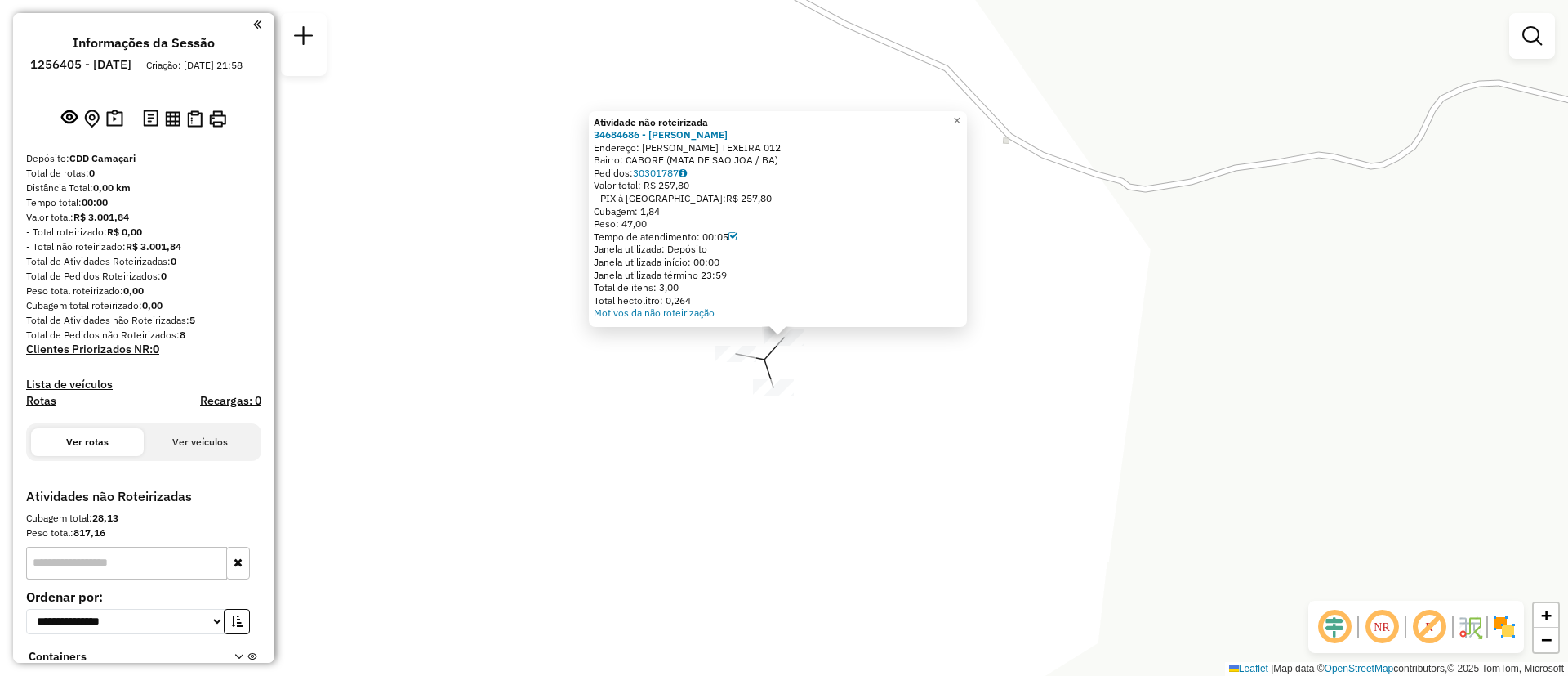
click at [779, 371] on div "Atividade não roteirizada 34684686 - MANOEL DE SANTANA Endereço: R ANDRADE TEXE…" at bounding box center [784, 338] width 1568 height 676
click at [841, 349] on div "Atividade não roteirizada 34684686 - MANOEL DE SANTANA Endereço: R ANDRADE TEXE…" at bounding box center [784, 338] width 1568 height 676
click at [1097, 441] on div "Atividade não roteirizada 34684686 - MANOEL DE SANTANA Endereço: R ANDRADE TEXE…" at bounding box center [784, 338] width 1568 height 676
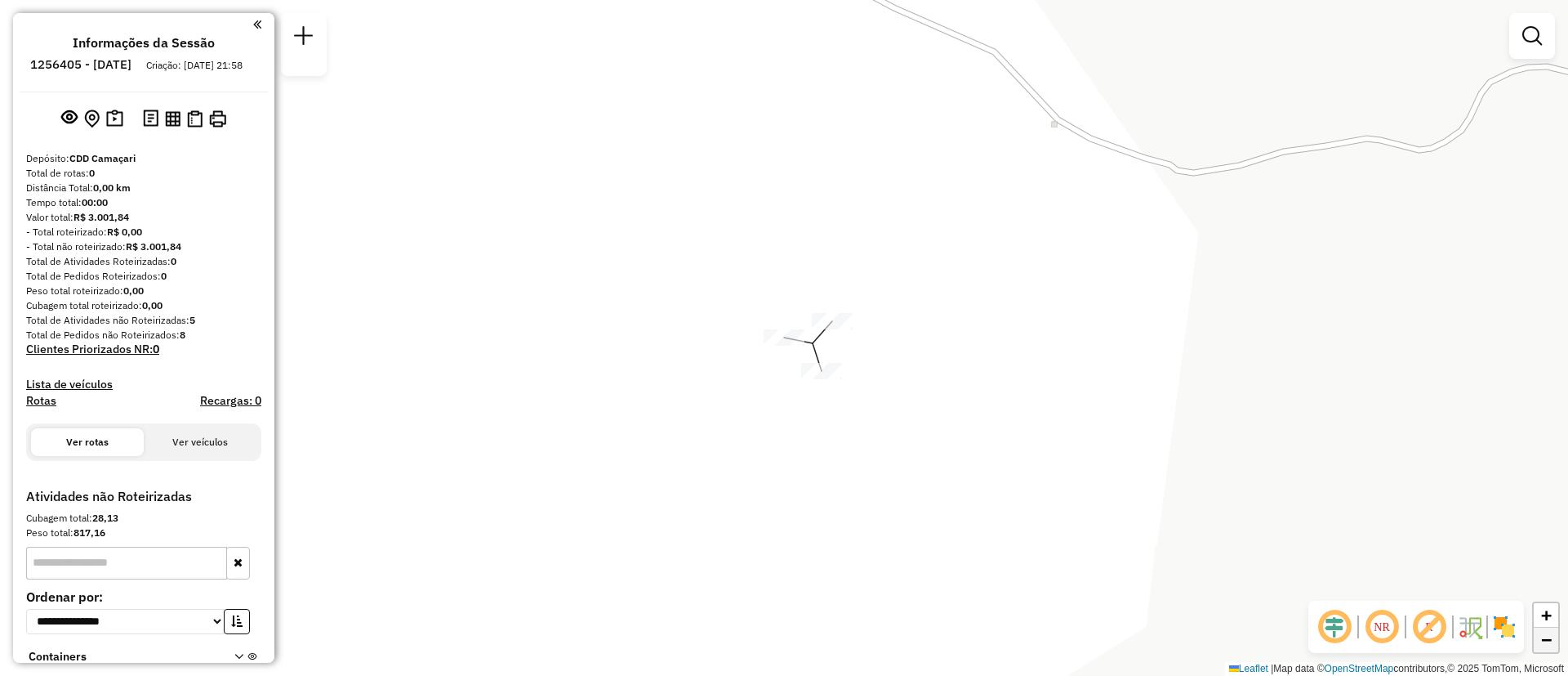
click at [1548, 644] on span "−" at bounding box center [1546, 639] width 11 height 21
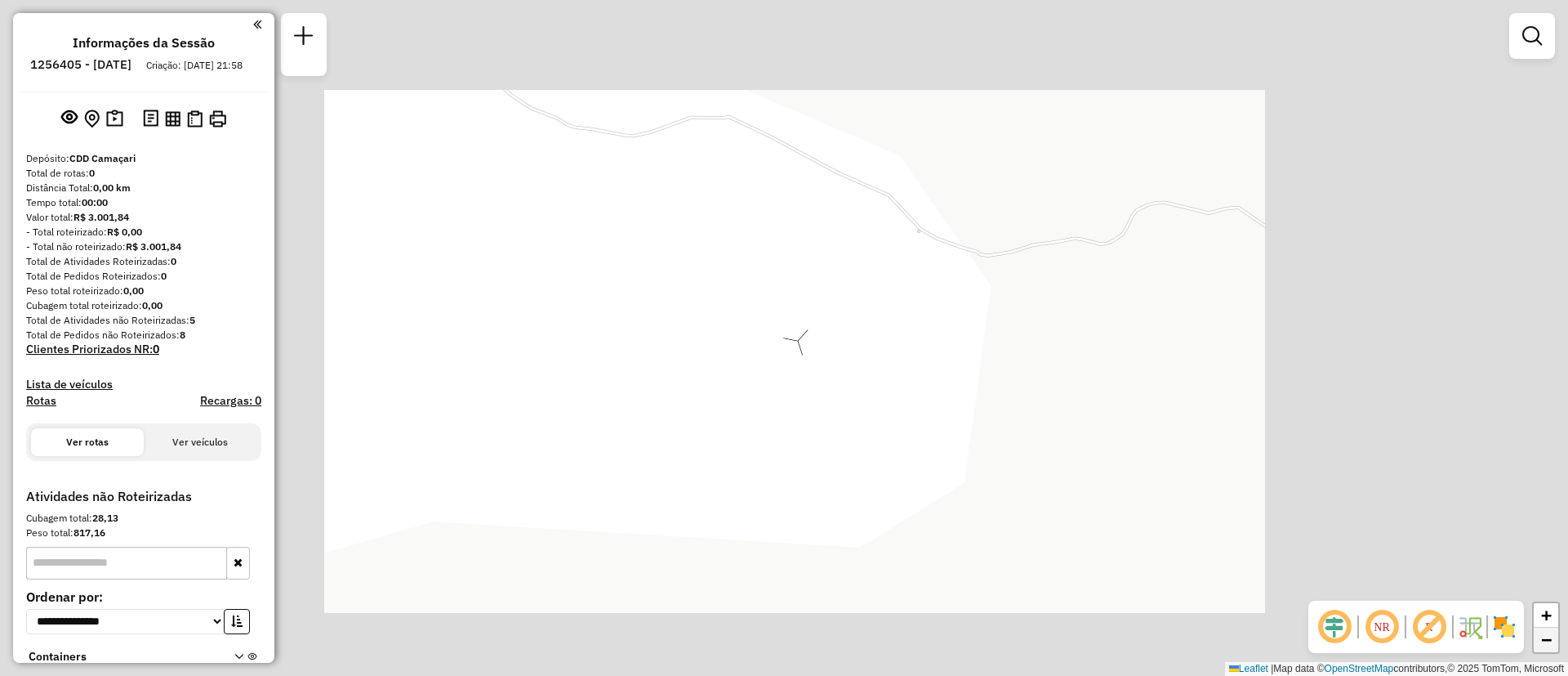
click at [1548, 644] on span "−" at bounding box center [1546, 639] width 11 height 21
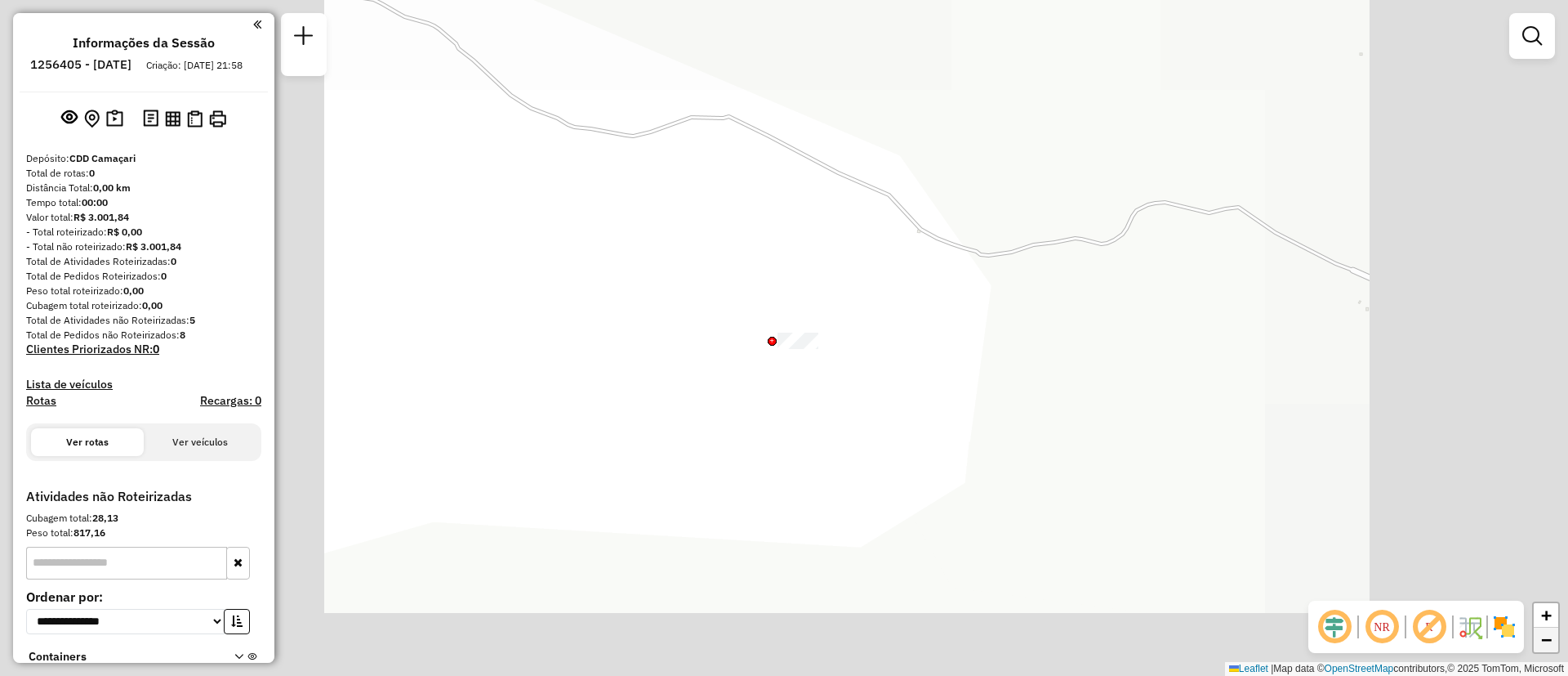
click at [1548, 644] on span "−" at bounding box center [1546, 639] width 11 height 21
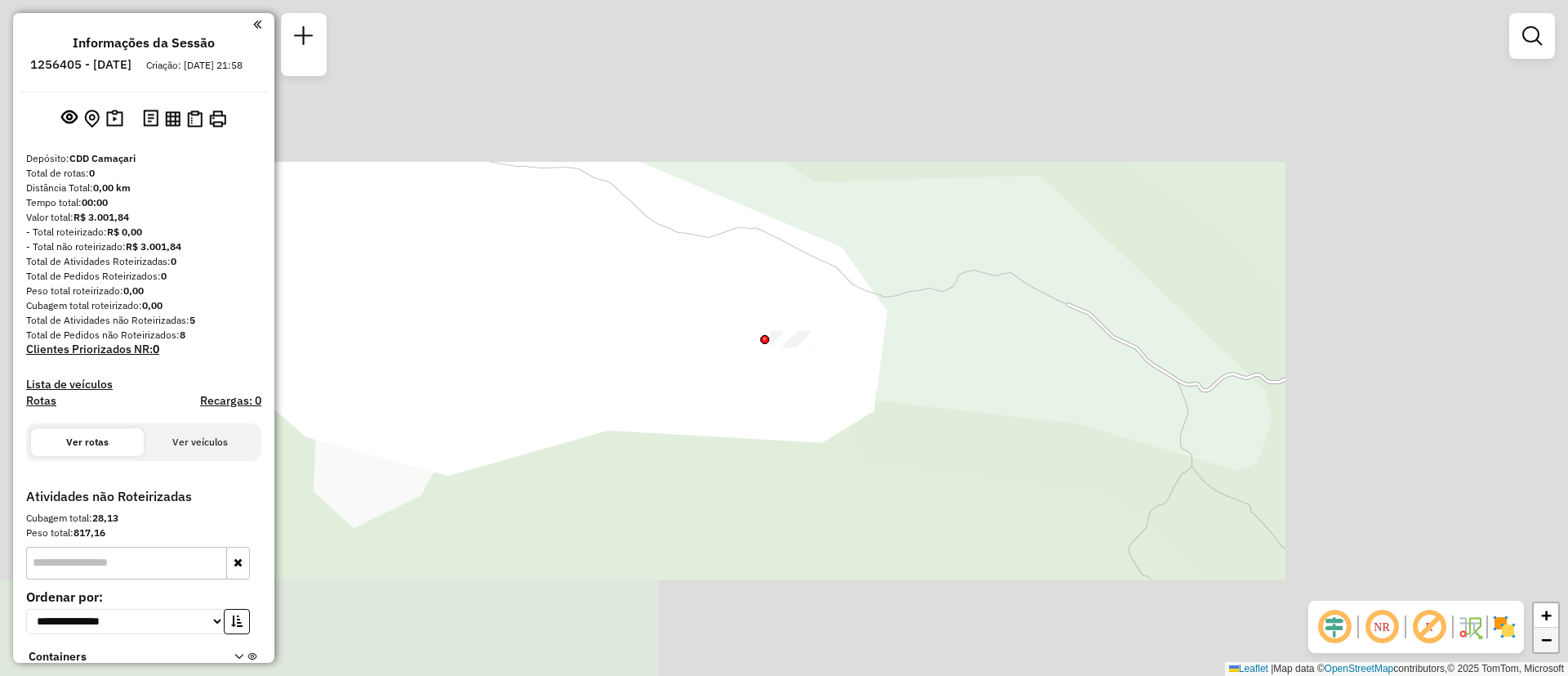
click at [1548, 644] on span "−" at bounding box center [1546, 639] width 11 height 21
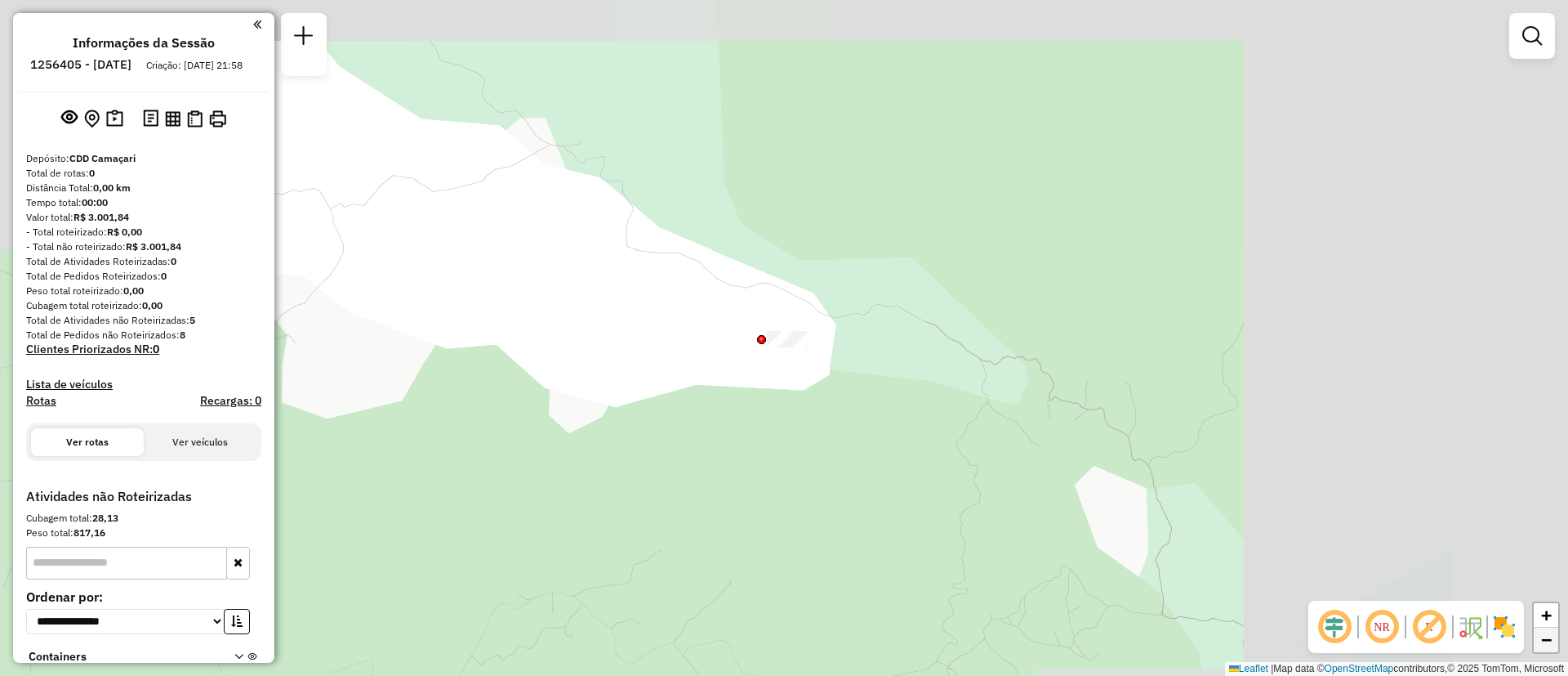
click at [1548, 644] on span "−" at bounding box center [1546, 639] width 11 height 21
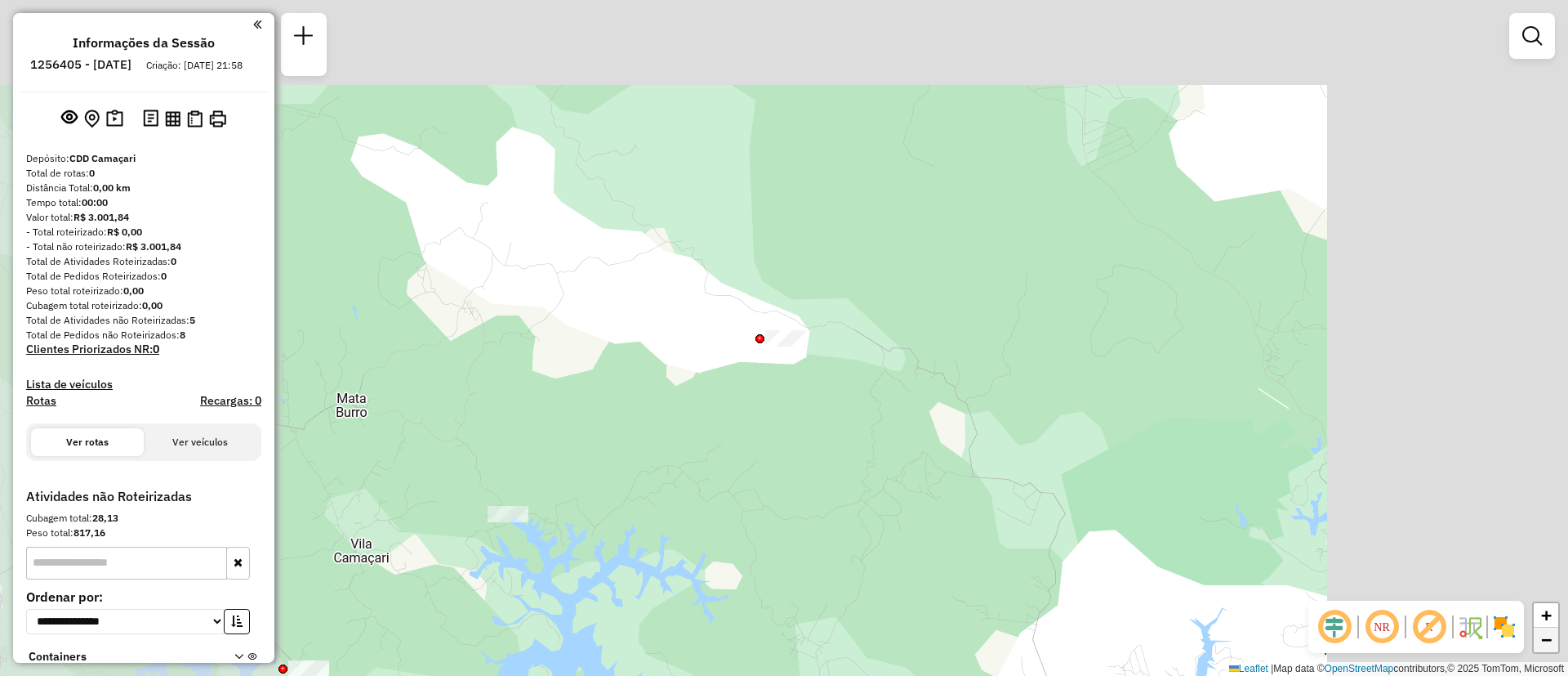
click at [1548, 644] on span "−" at bounding box center [1546, 639] width 11 height 21
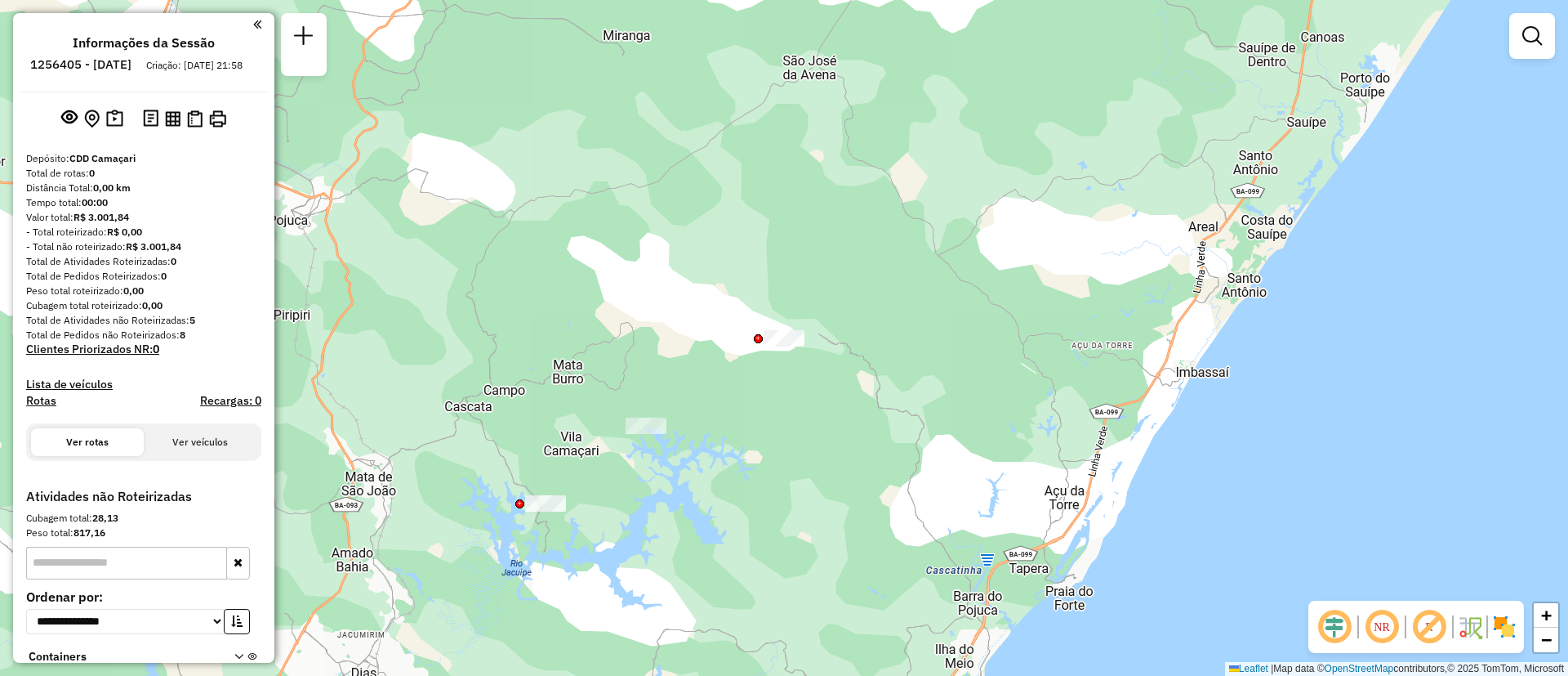
click at [552, 512] on div at bounding box center [545, 503] width 41 height 17
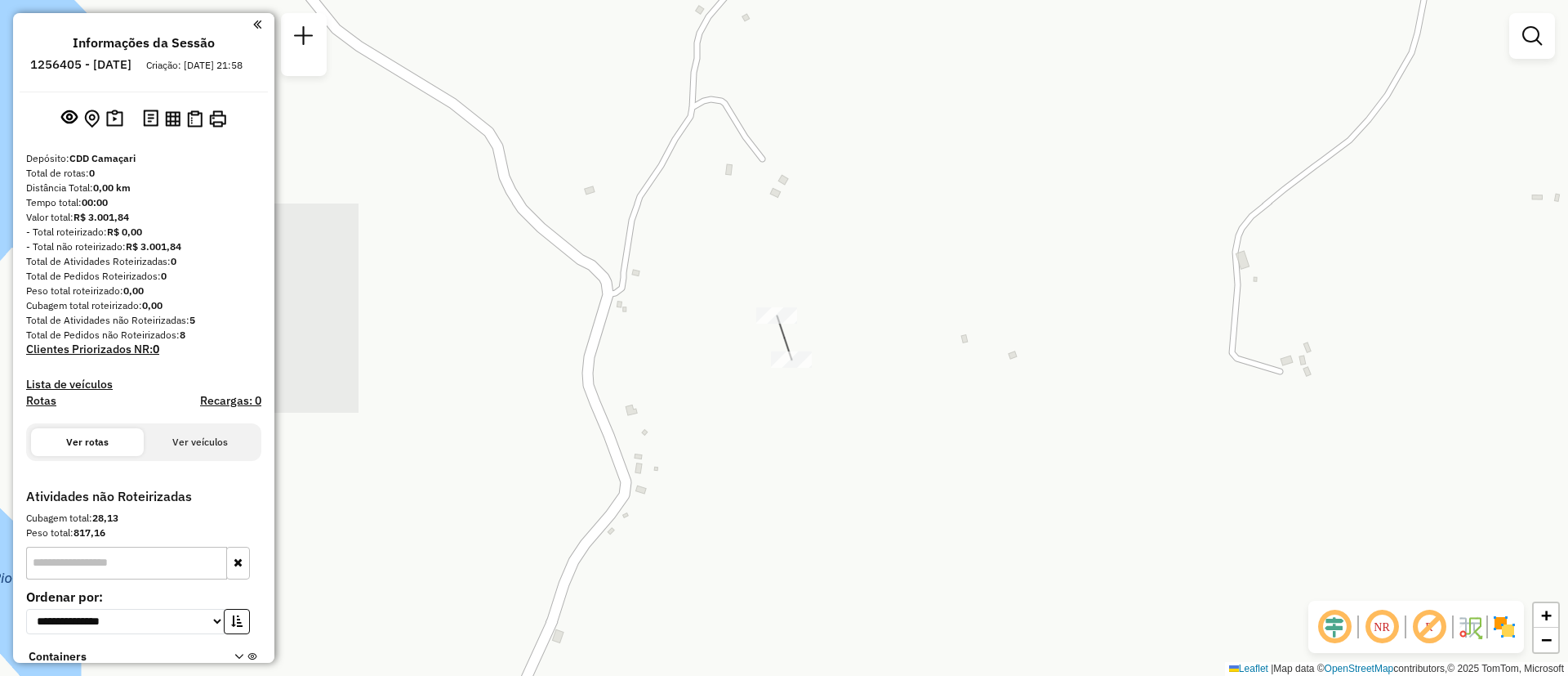
click at [548, 508] on div "Janela de atendimento Grade de atendimento Capacidade Transportadoras Veículos …" at bounding box center [784, 338] width 1568 height 676
